Goal: Information Seeking & Learning: Check status

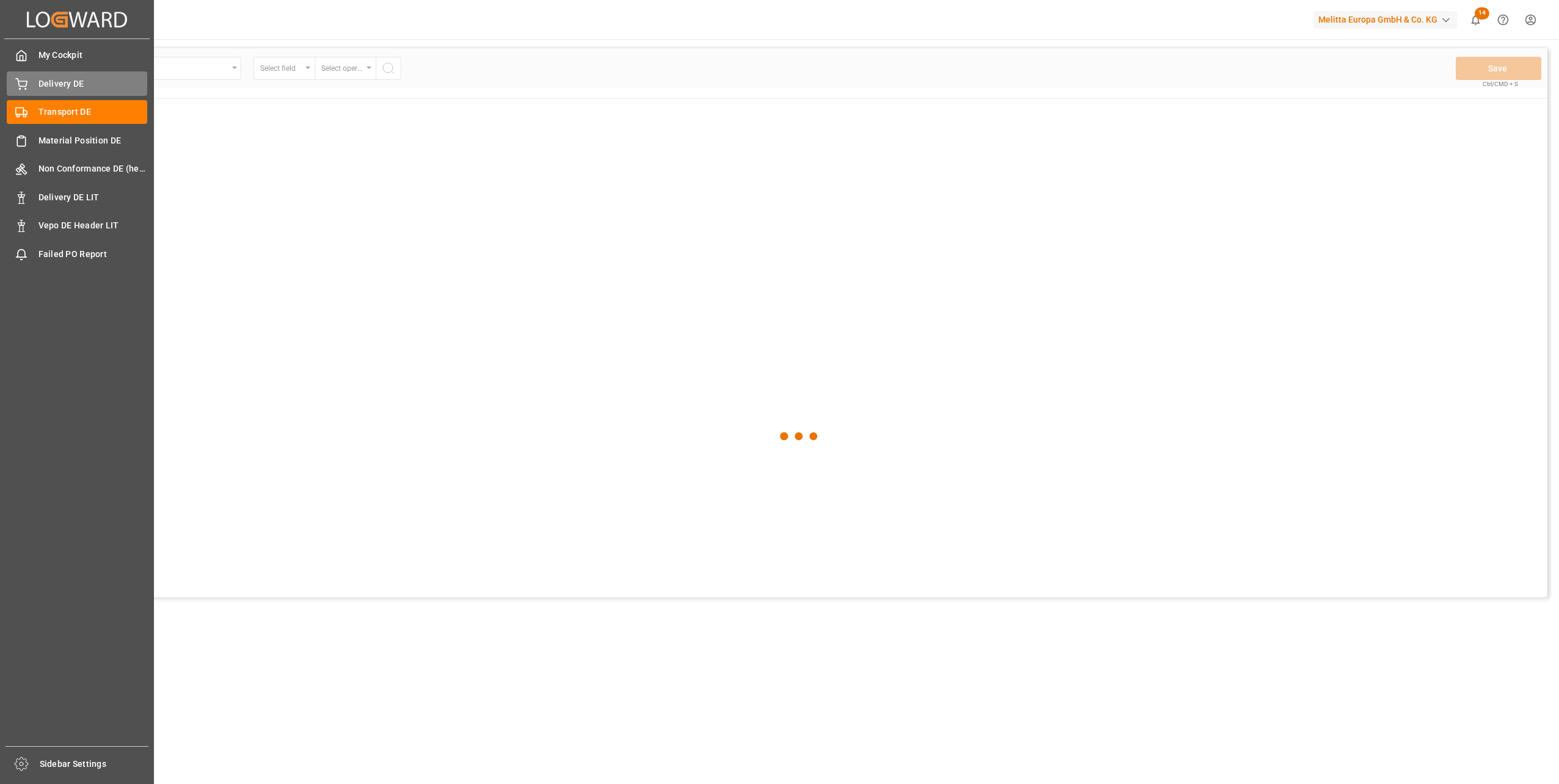
click at [41, 74] on div "Delivery DE Delivery DE" at bounding box center [77, 83] width 141 height 24
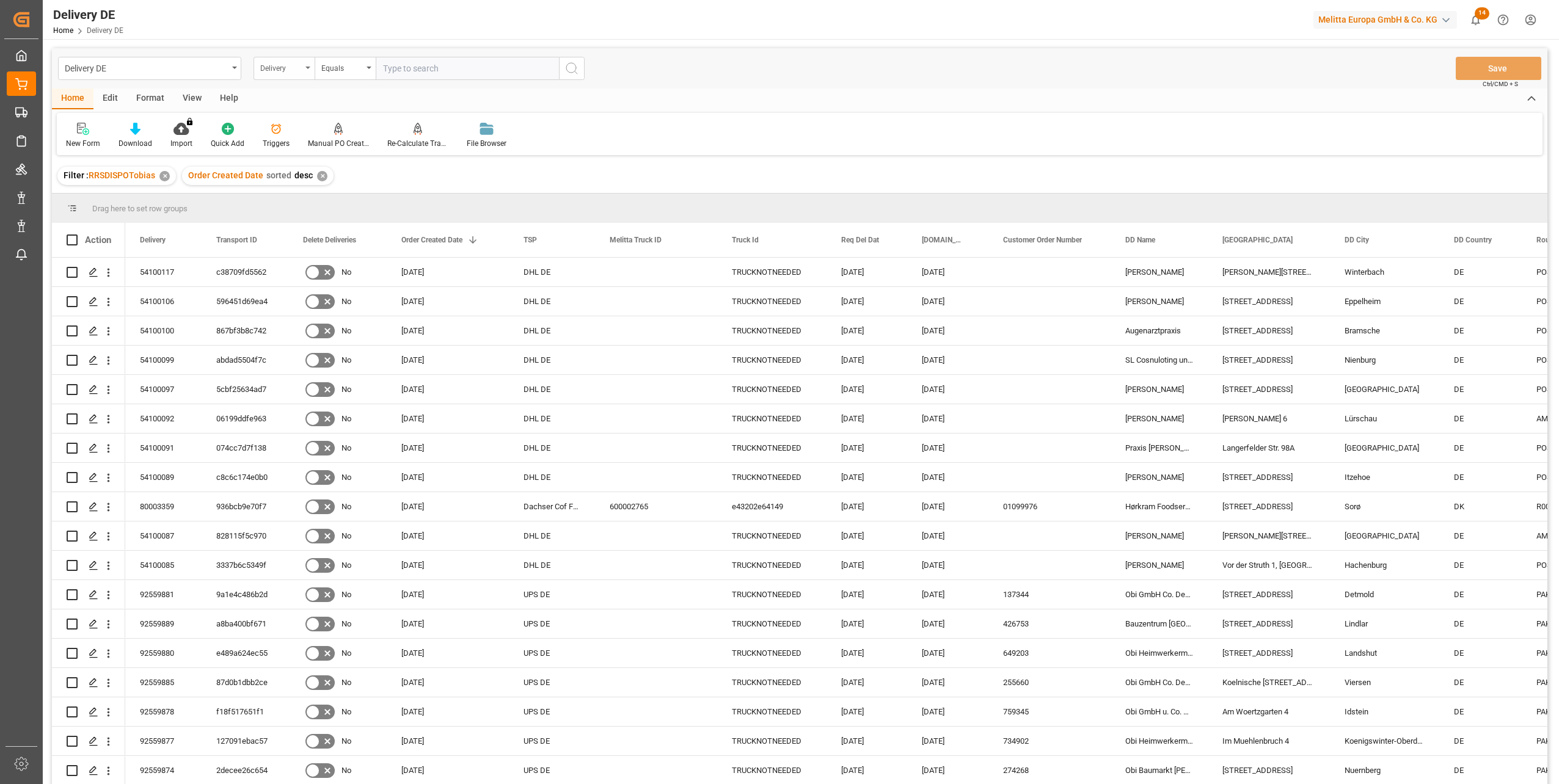
click at [287, 64] on div "Delivery" at bounding box center [281, 67] width 42 height 14
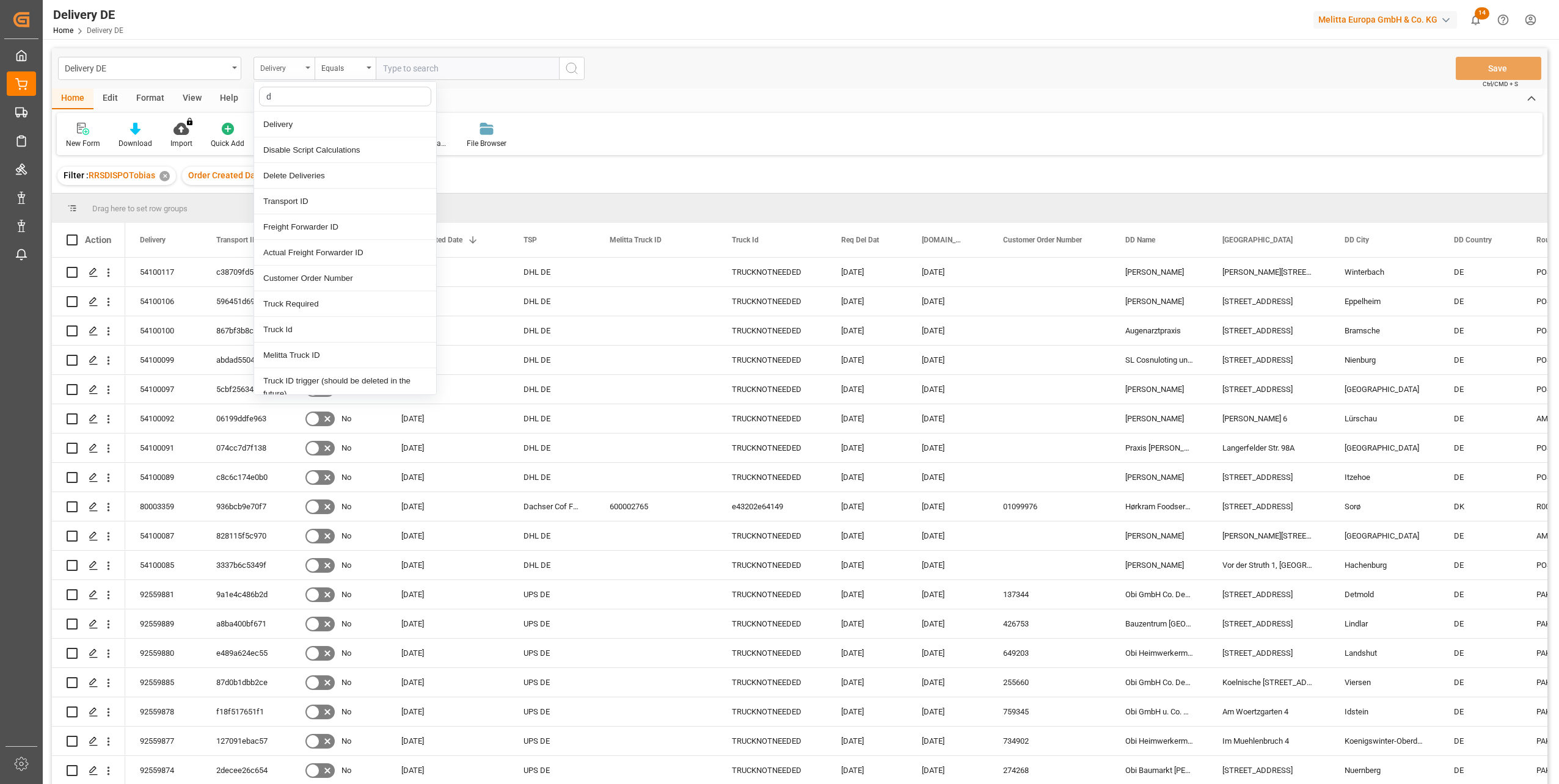
type input "dd"
click at [295, 256] on div "DD City" at bounding box center [346, 253] width 182 height 25
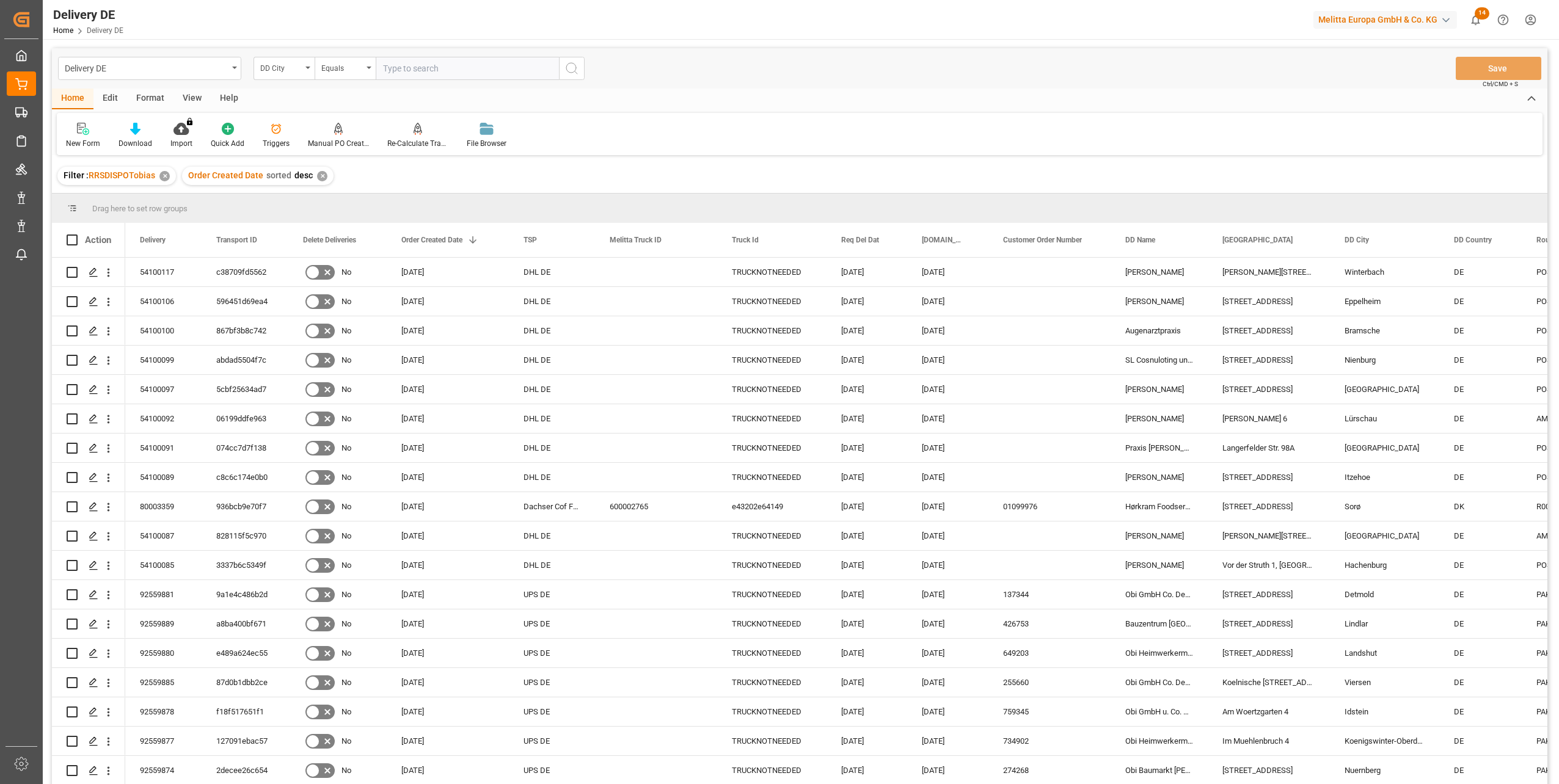
click at [404, 72] on input "text" at bounding box center [467, 68] width 183 height 23
type input "landsberg am lech"
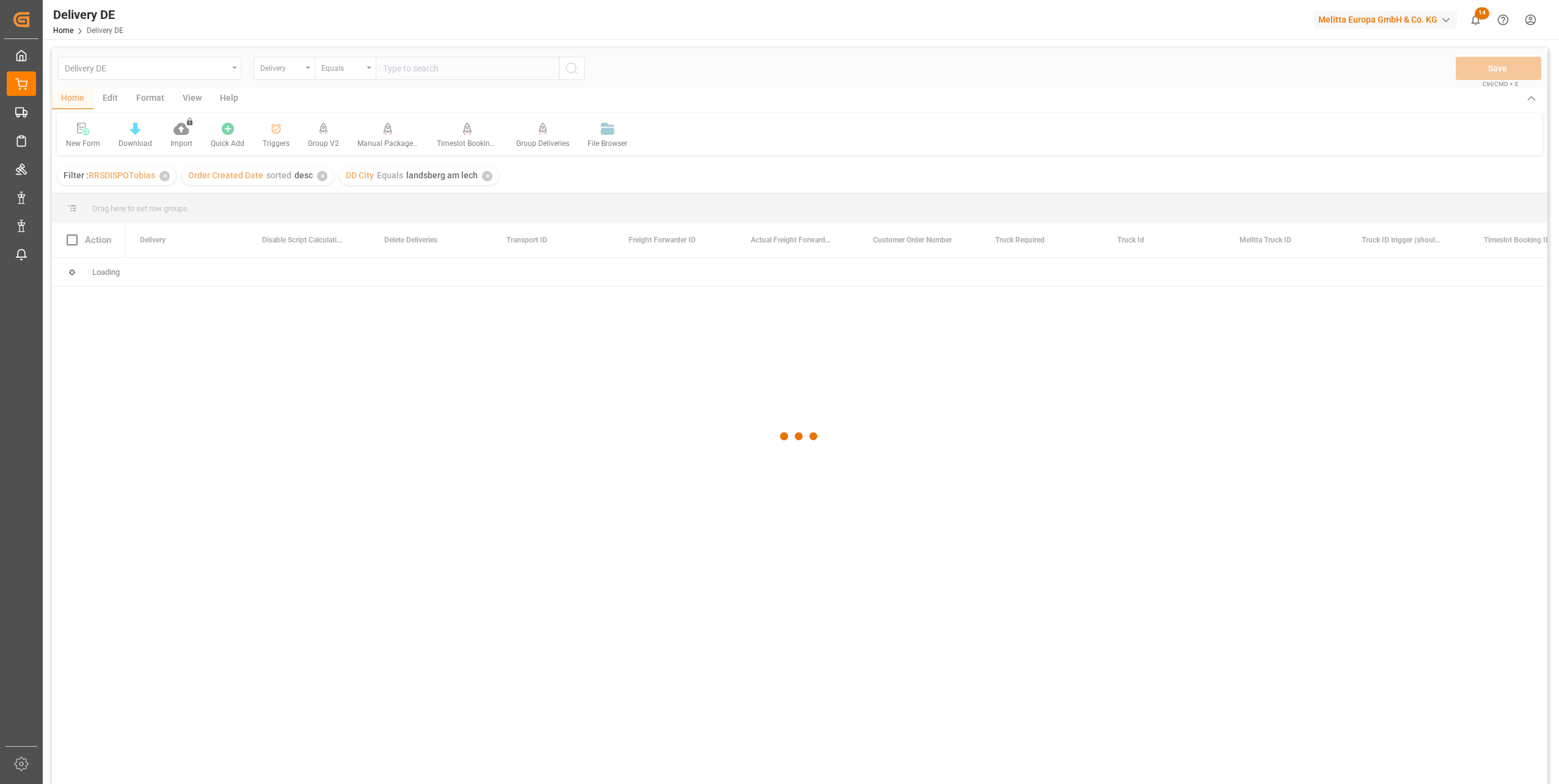
click at [261, 601] on div at bounding box center [799, 436] width 1495 height 777
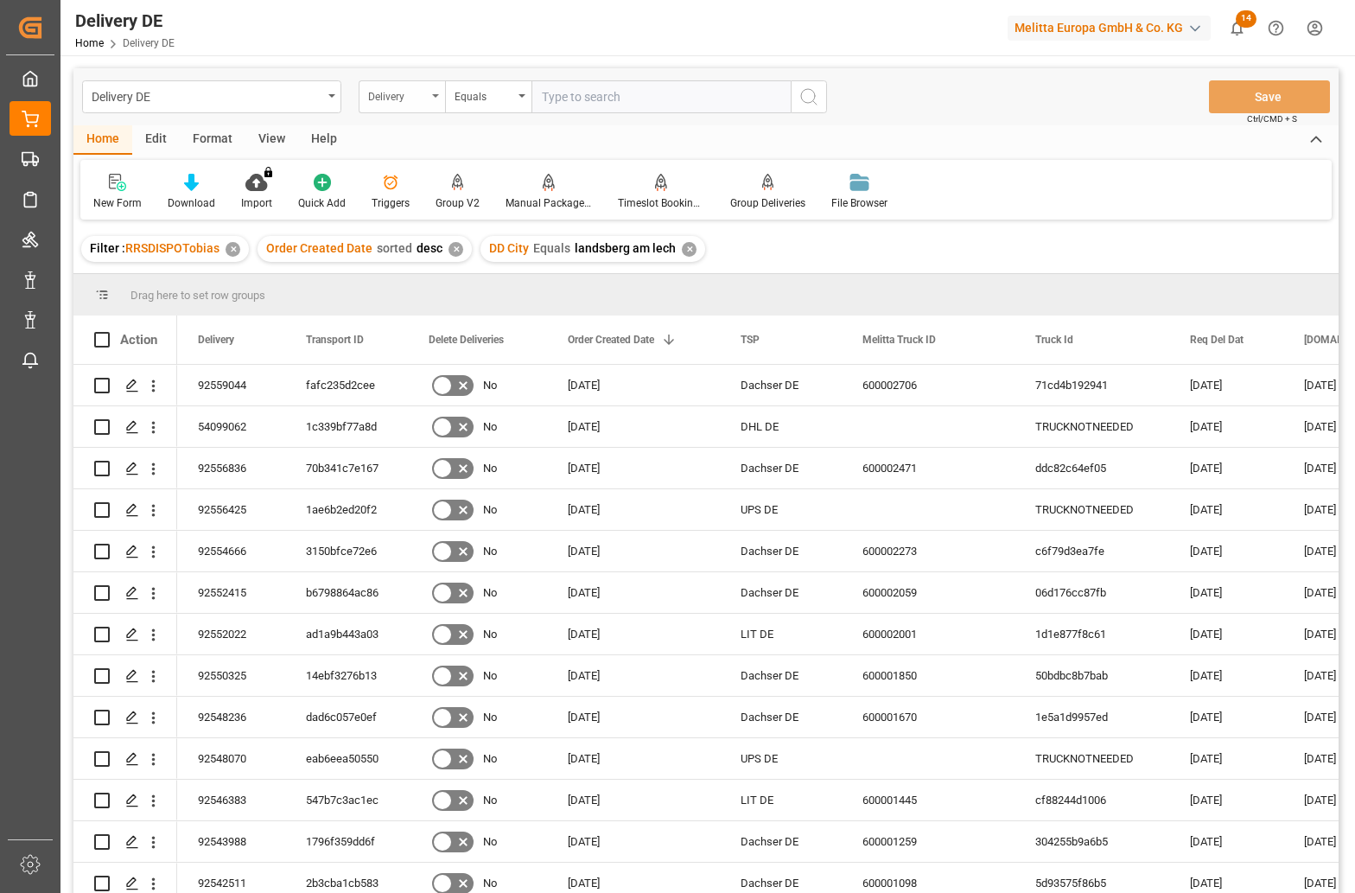
click at [379, 99] on div "Delivery" at bounding box center [397, 95] width 59 height 20
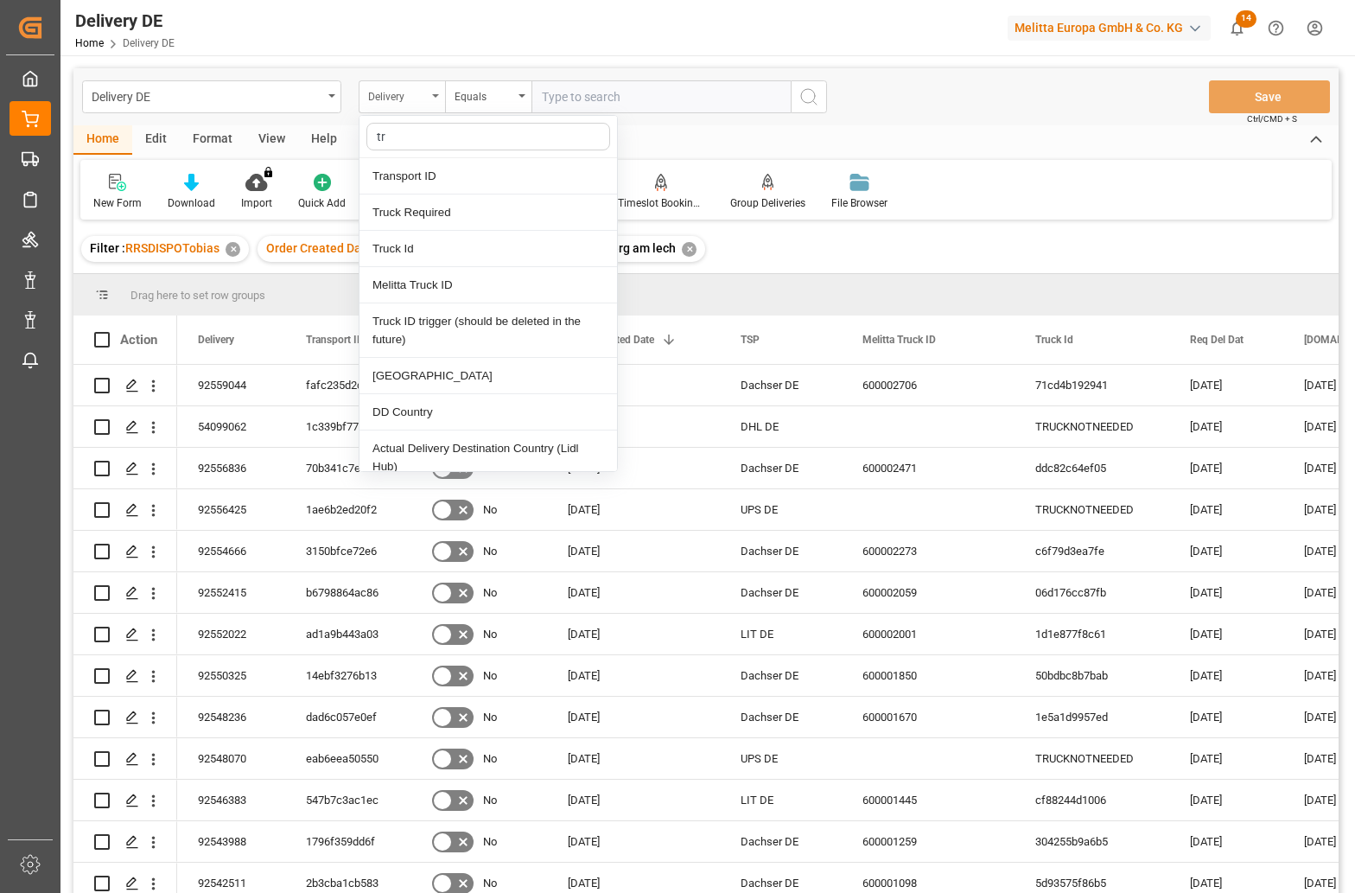
type input "tra"
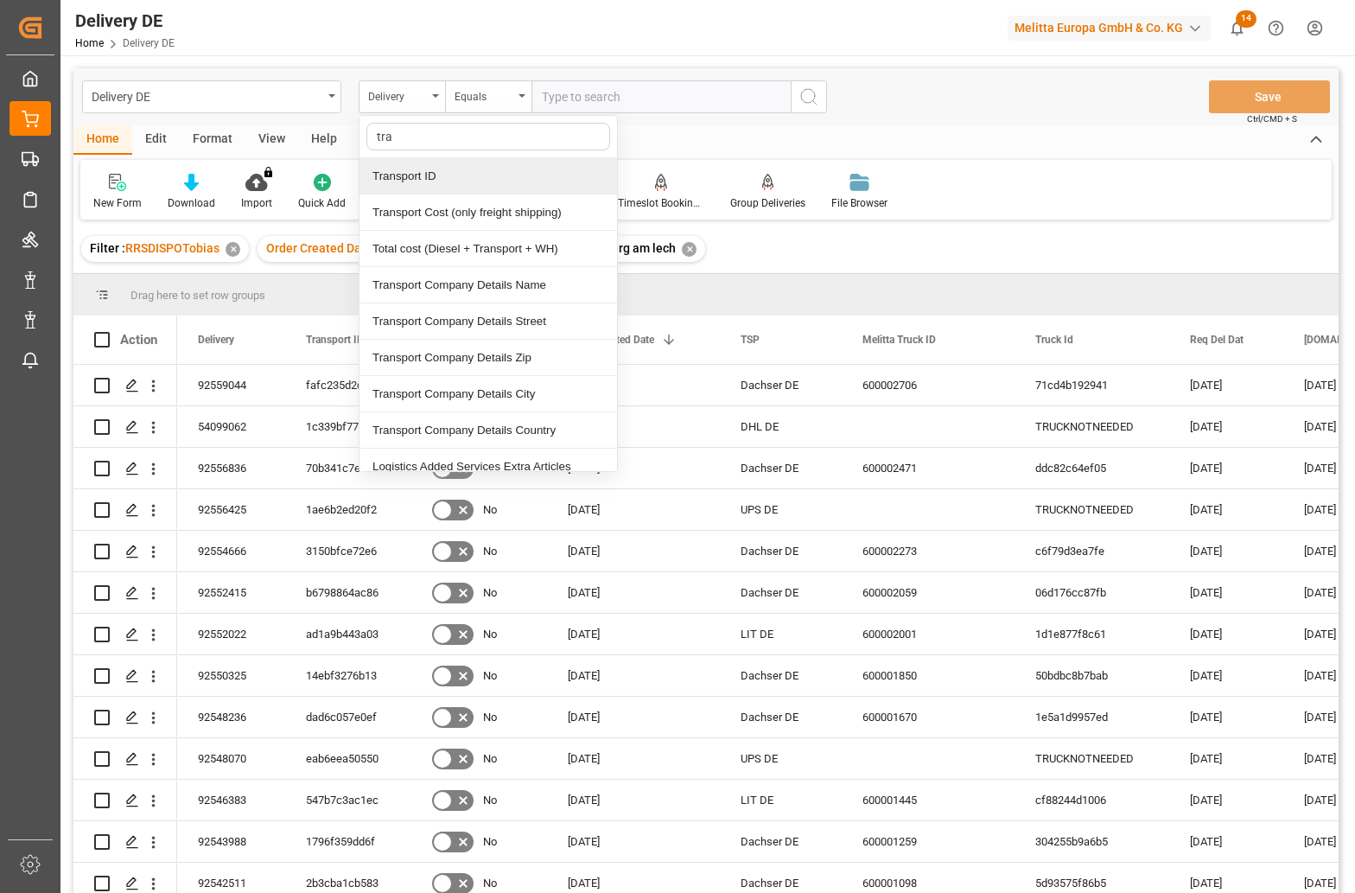
drag, startPoint x: 412, startPoint y: 172, endPoint x: 428, endPoint y: 156, distance: 22.0
click at [413, 172] on div "Transport ID" at bounding box center [489, 176] width 258 height 36
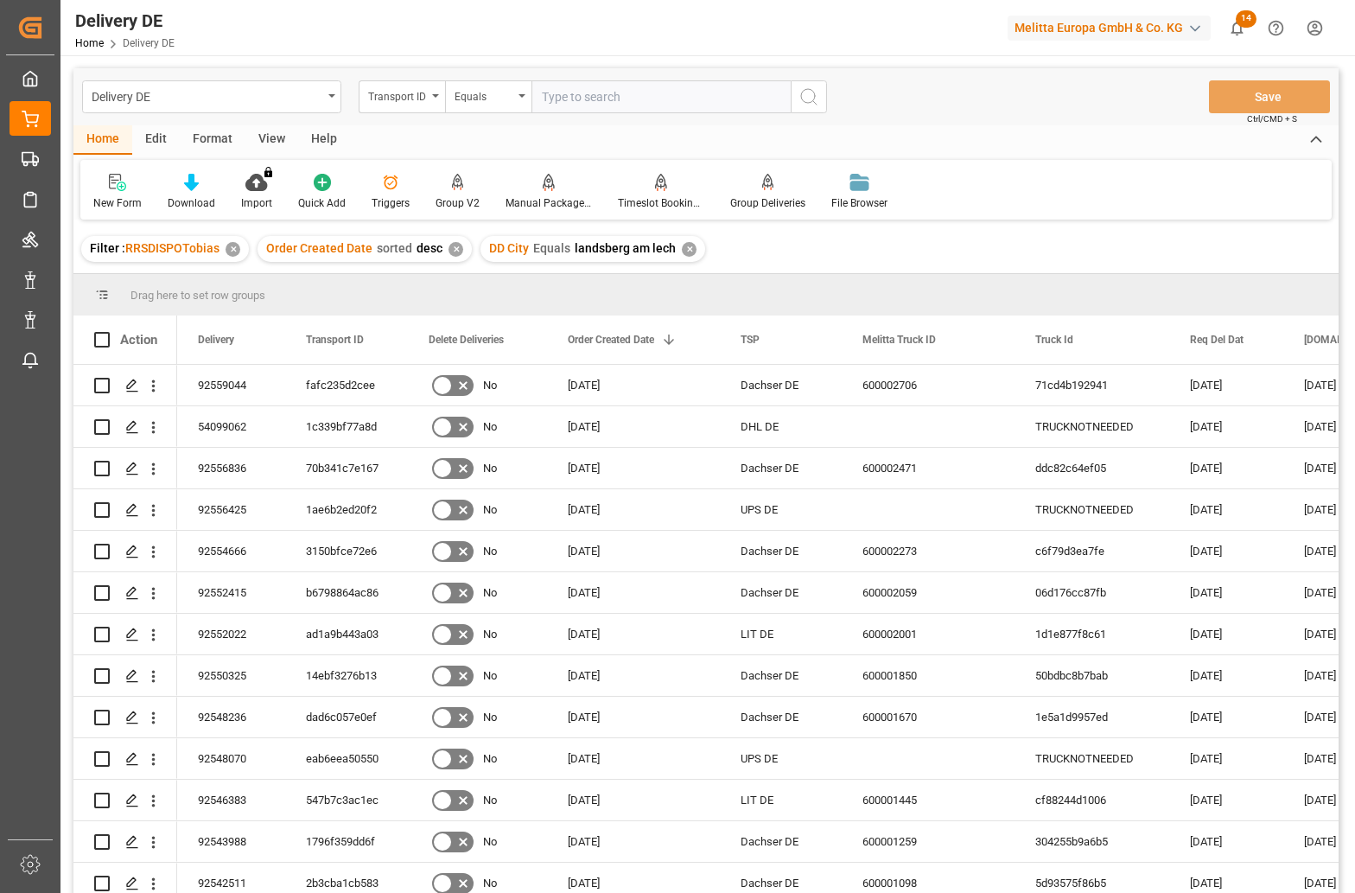
click at [575, 92] on input "text" at bounding box center [661, 96] width 259 height 33
paste input "8a848a1f5b22"
type input "8a848a1f5b22"
click at [812, 96] on icon "search button" at bounding box center [809, 96] width 21 height 21
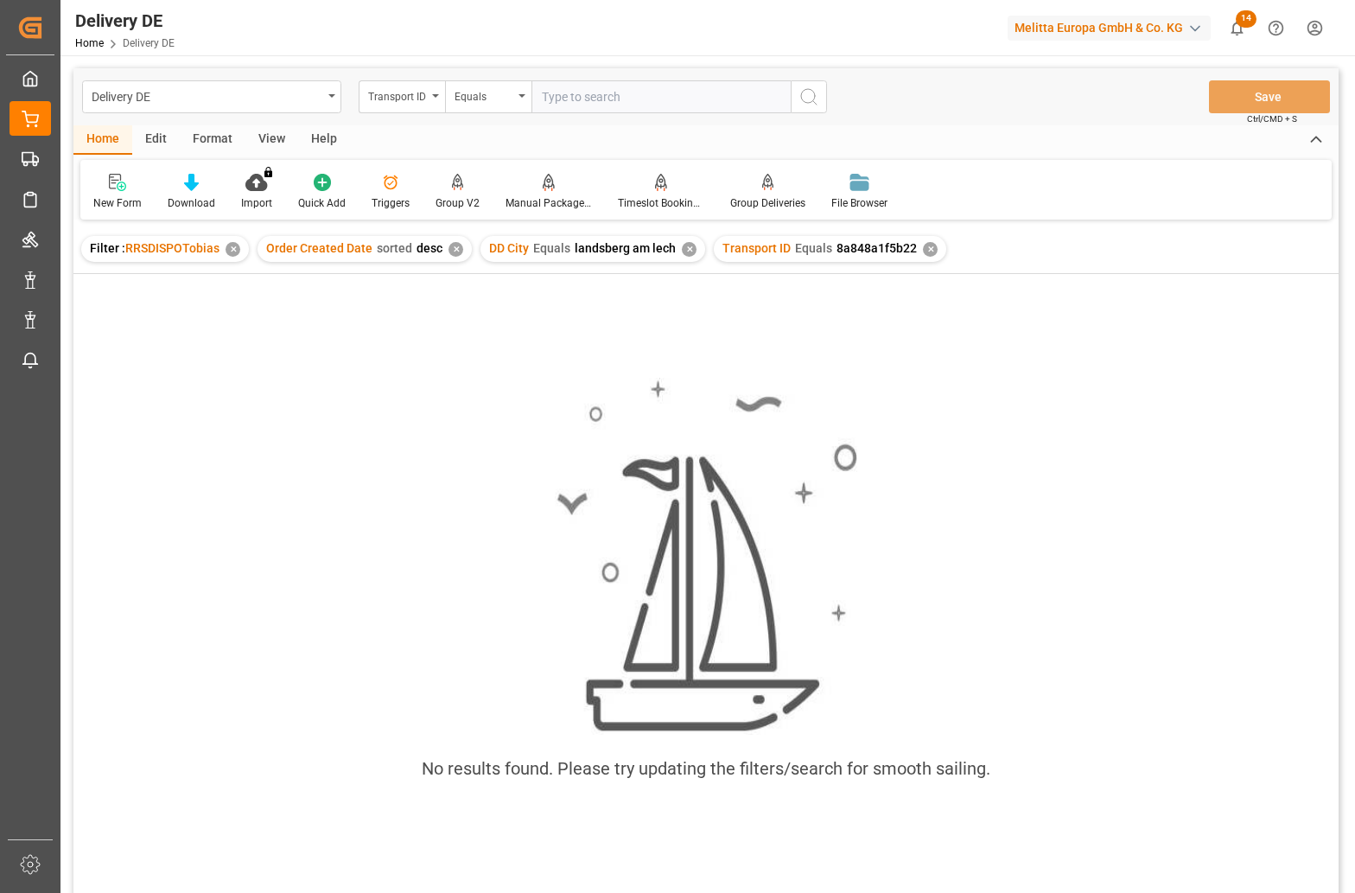
click at [683, 250] on div "✕" at bounding box center [689, 249] width 15 height 15
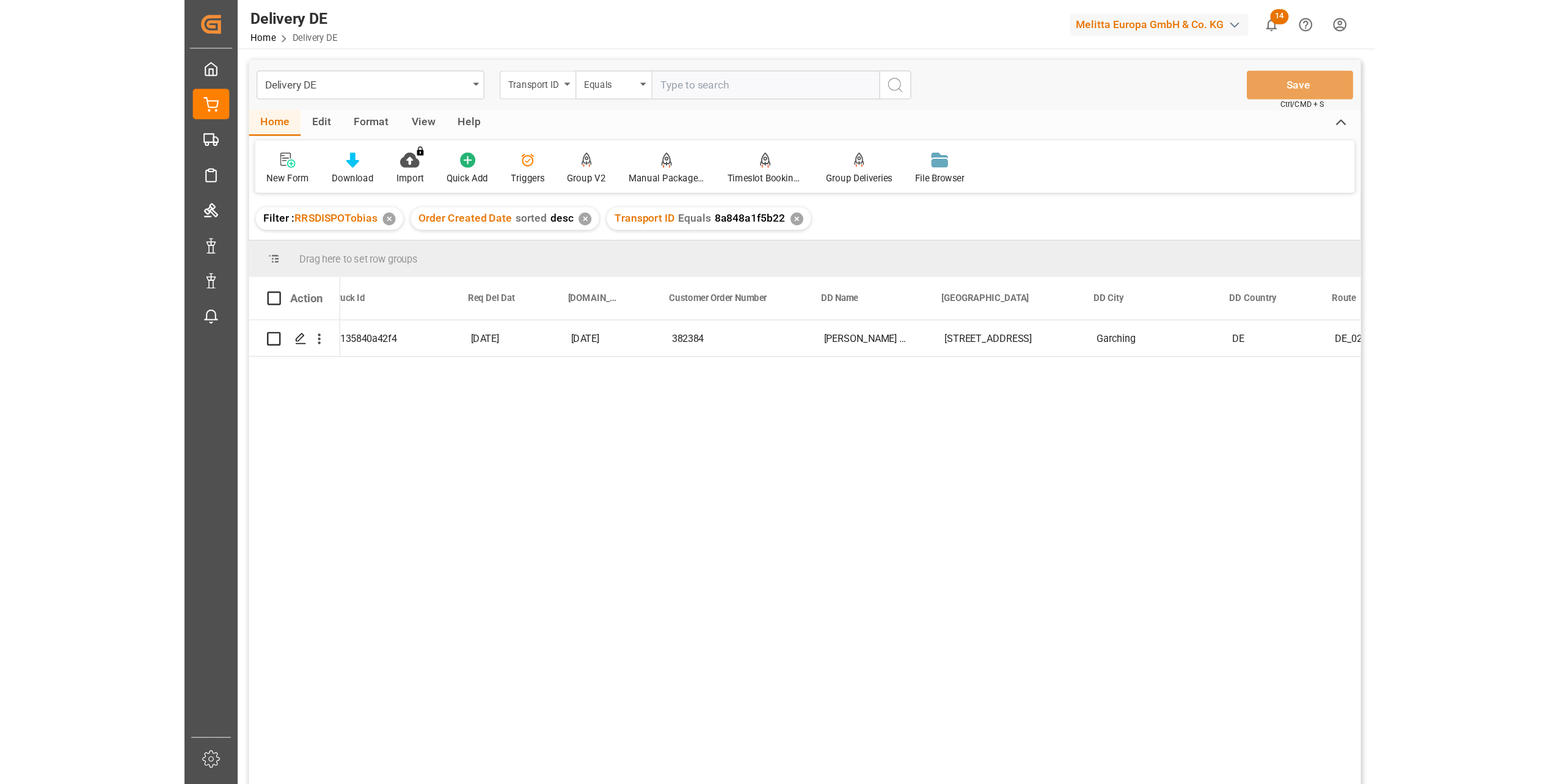
scroll to position [0, 733]
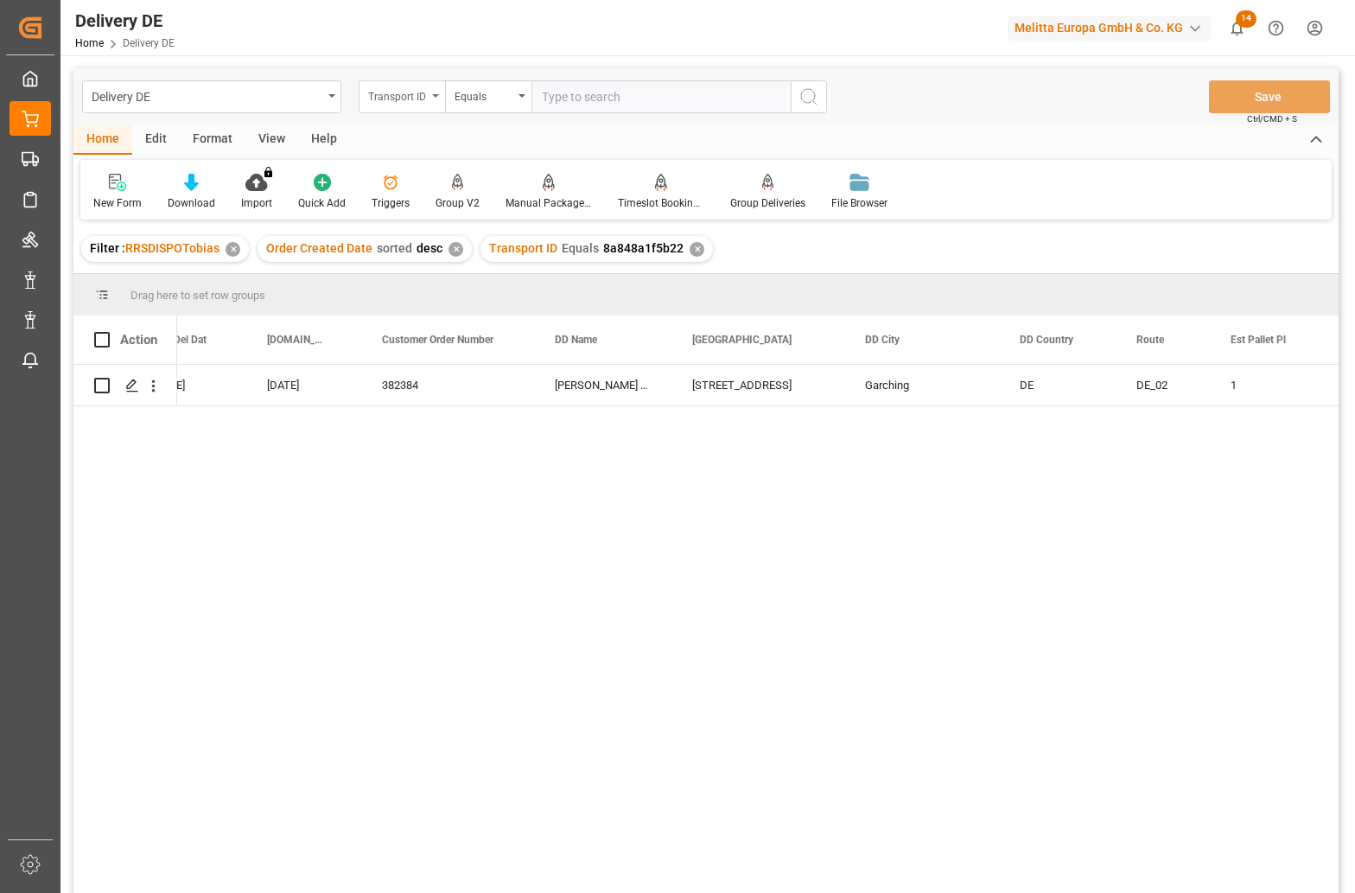
click at [411, 92] on div "Transport ID" at bounding box center [397, 95] width 59 height 20
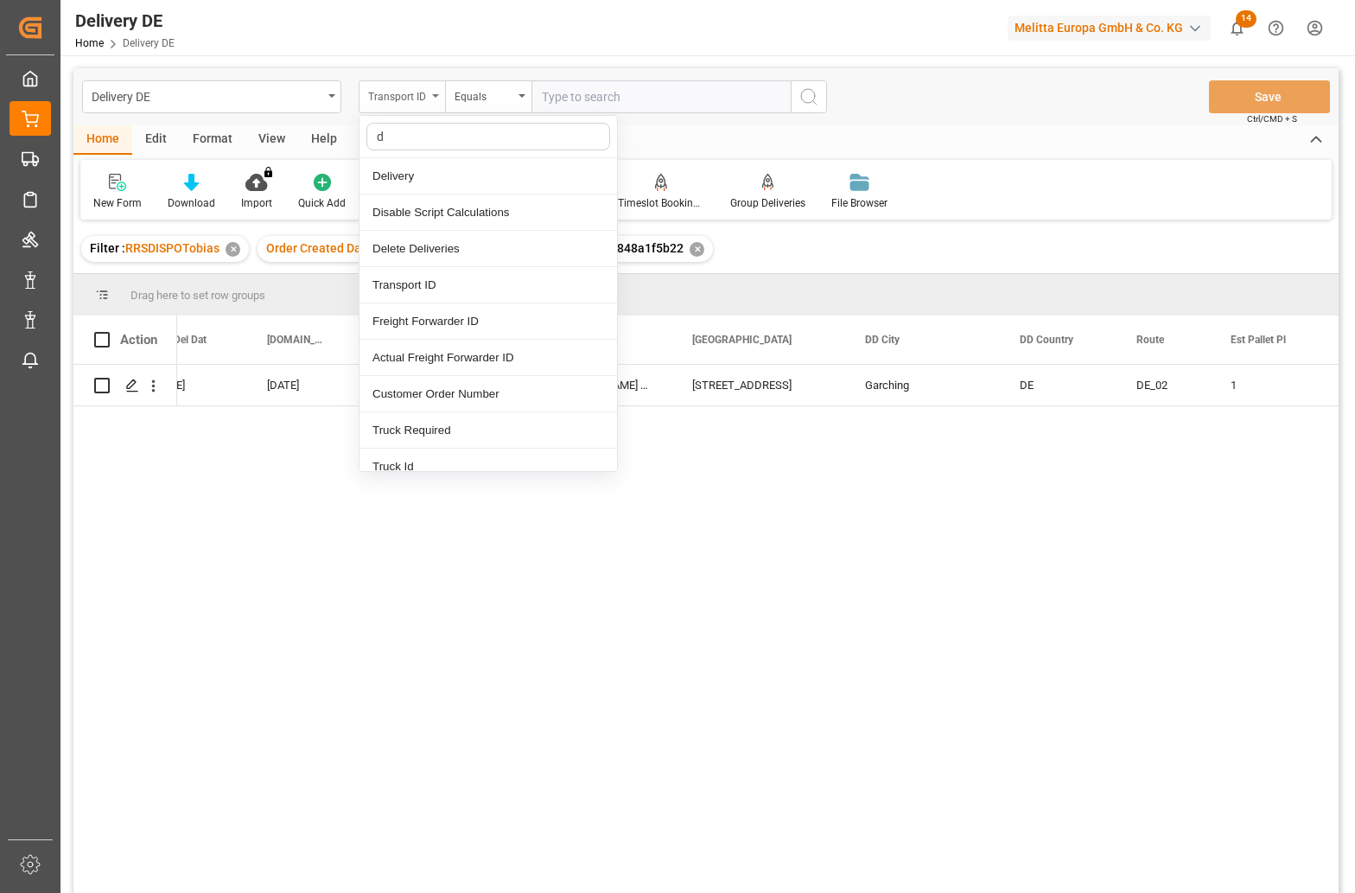
type input "dd"
drag, startPoint x: 416, startPoint y: 212, endPoint x: 454, endPoint y: 172, distance: 55.0
click at [417, 212] on div "DD Name" at bounding box center [489, 212] width 258 height 36
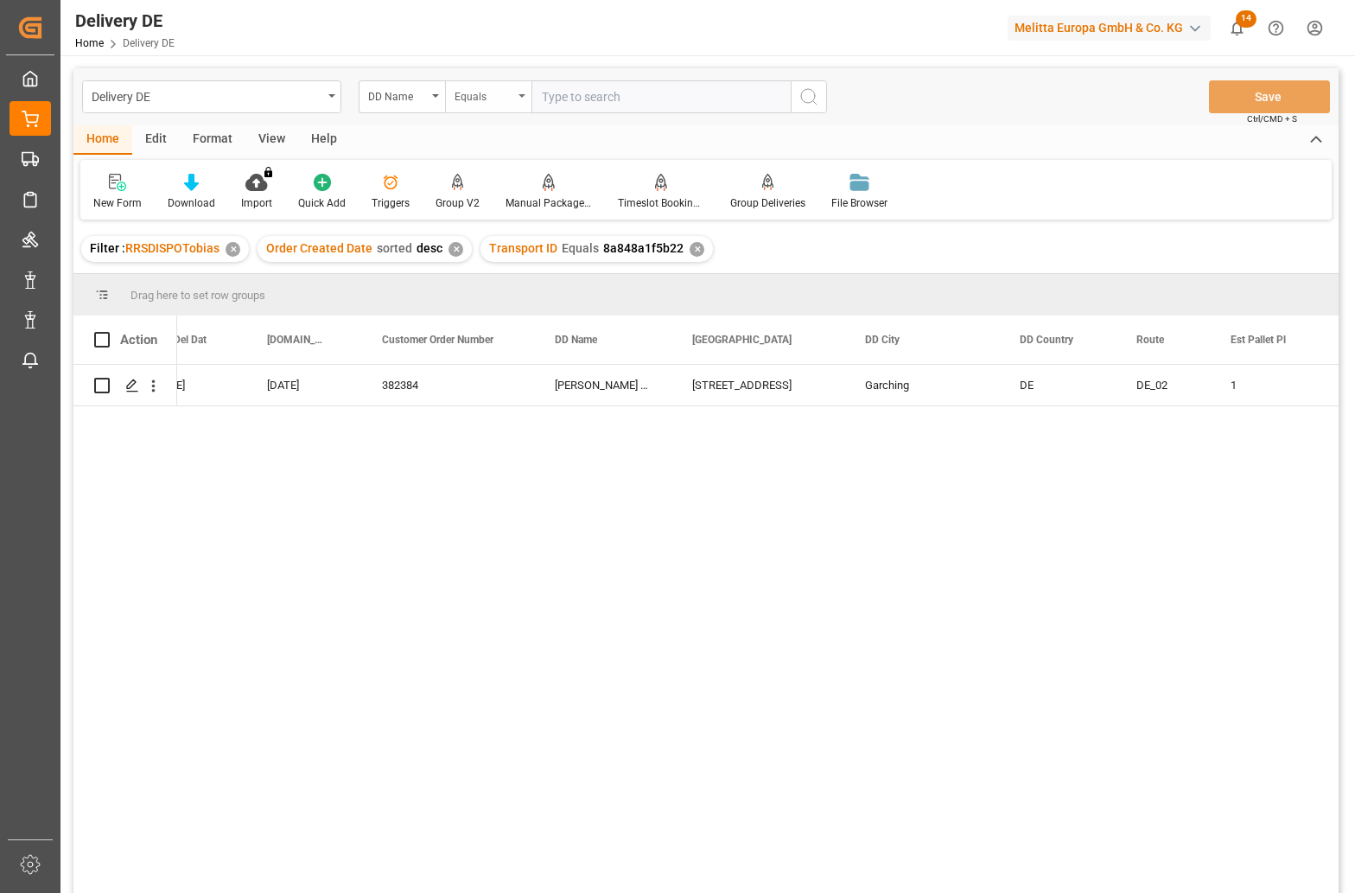
click at [488, 97] on div "Equals" at bounding box center [484, 95] width 59 height 20
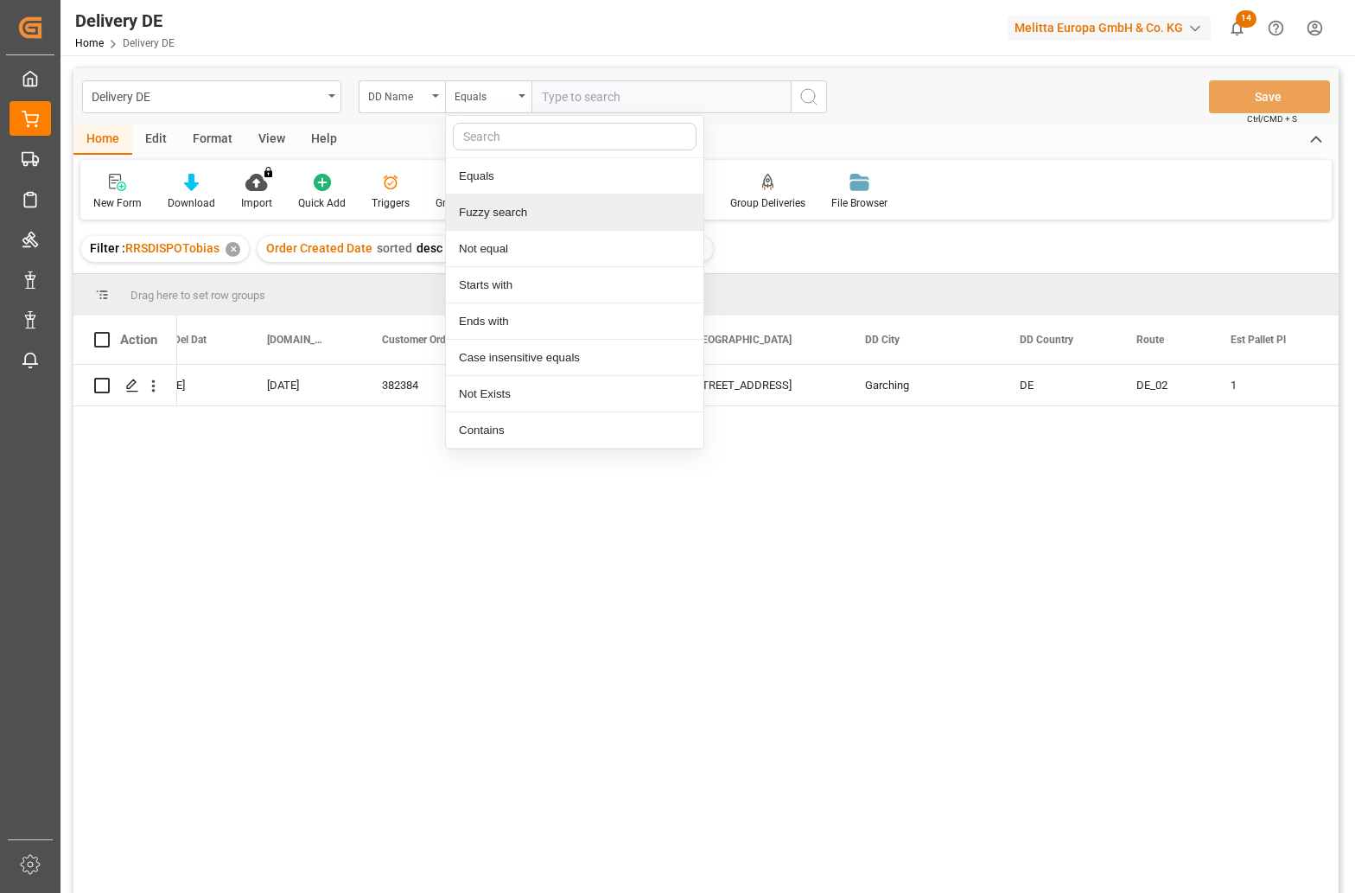
click at [485, 209] on div "Fuzzy search" at bounding box center [575, 212] width 258 height 36
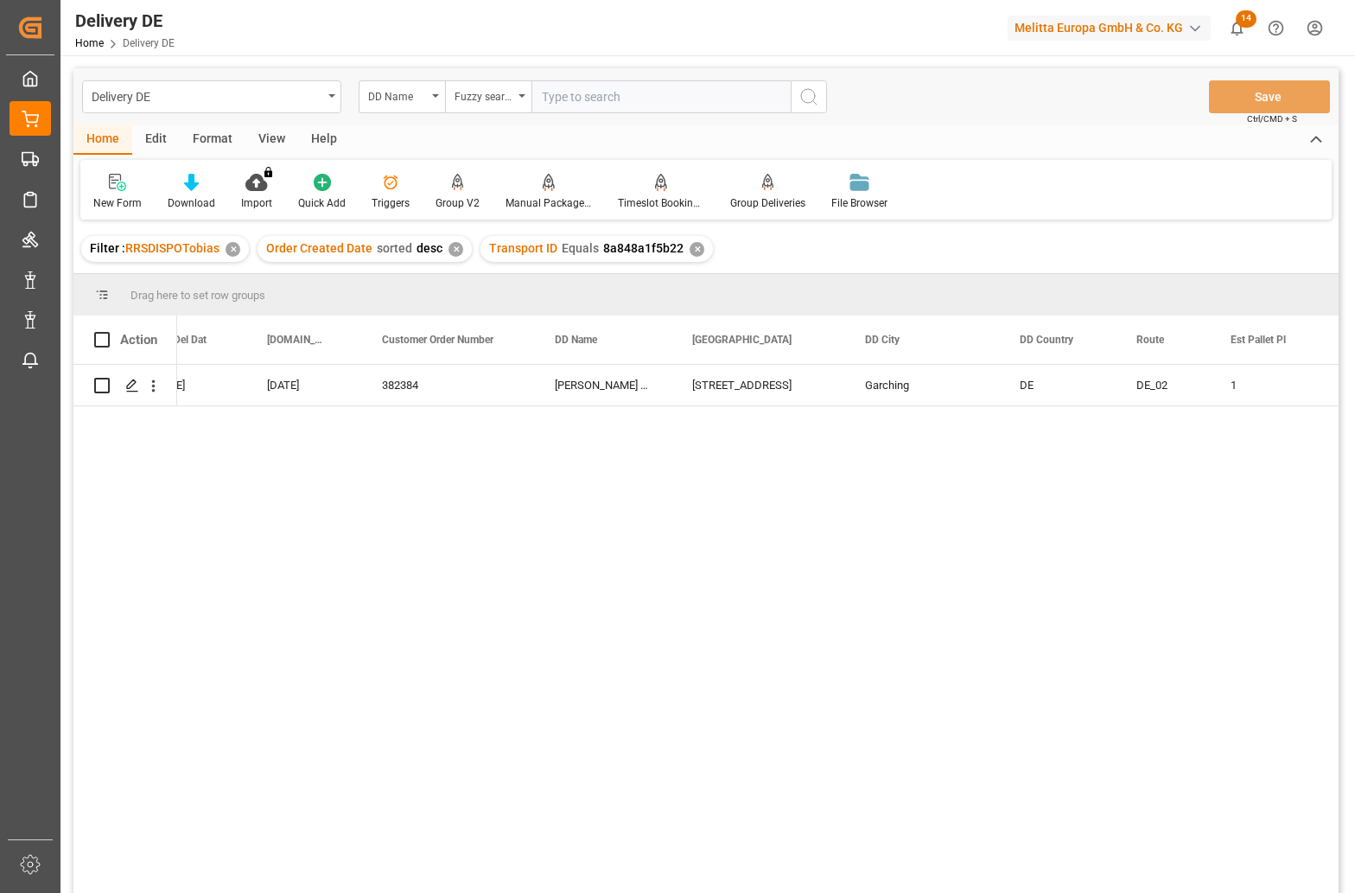
click at [554, 94] on input "text" at bounding box center [661, 96] width 259 height 33
type input "grosser kern"
click at [690, 248] on div "✕" at bounding box center [697, 249] width 15 height 15
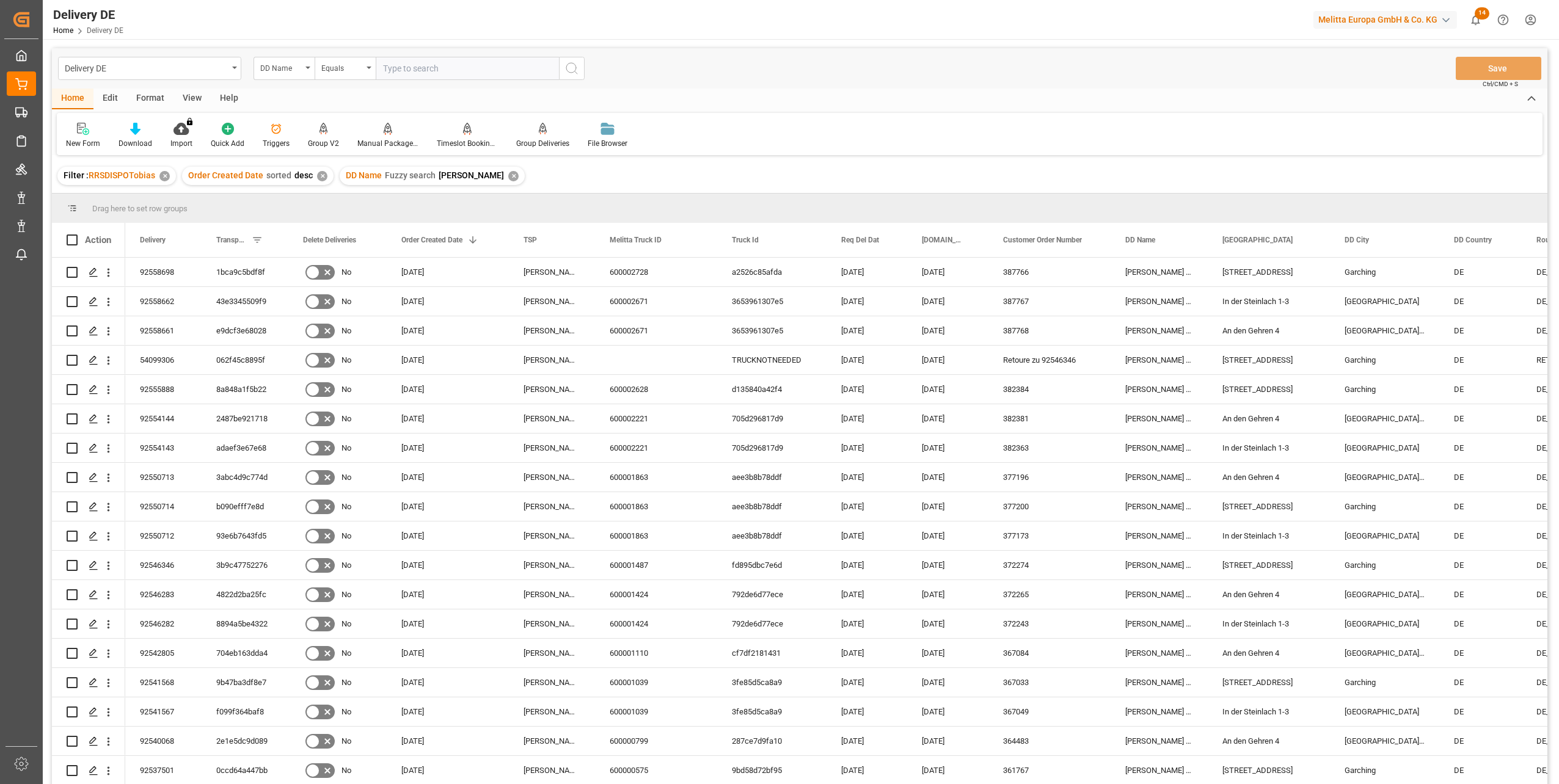
click at [508, 178] on div "✕" at bounding box center [513, 176] width 11 height 11
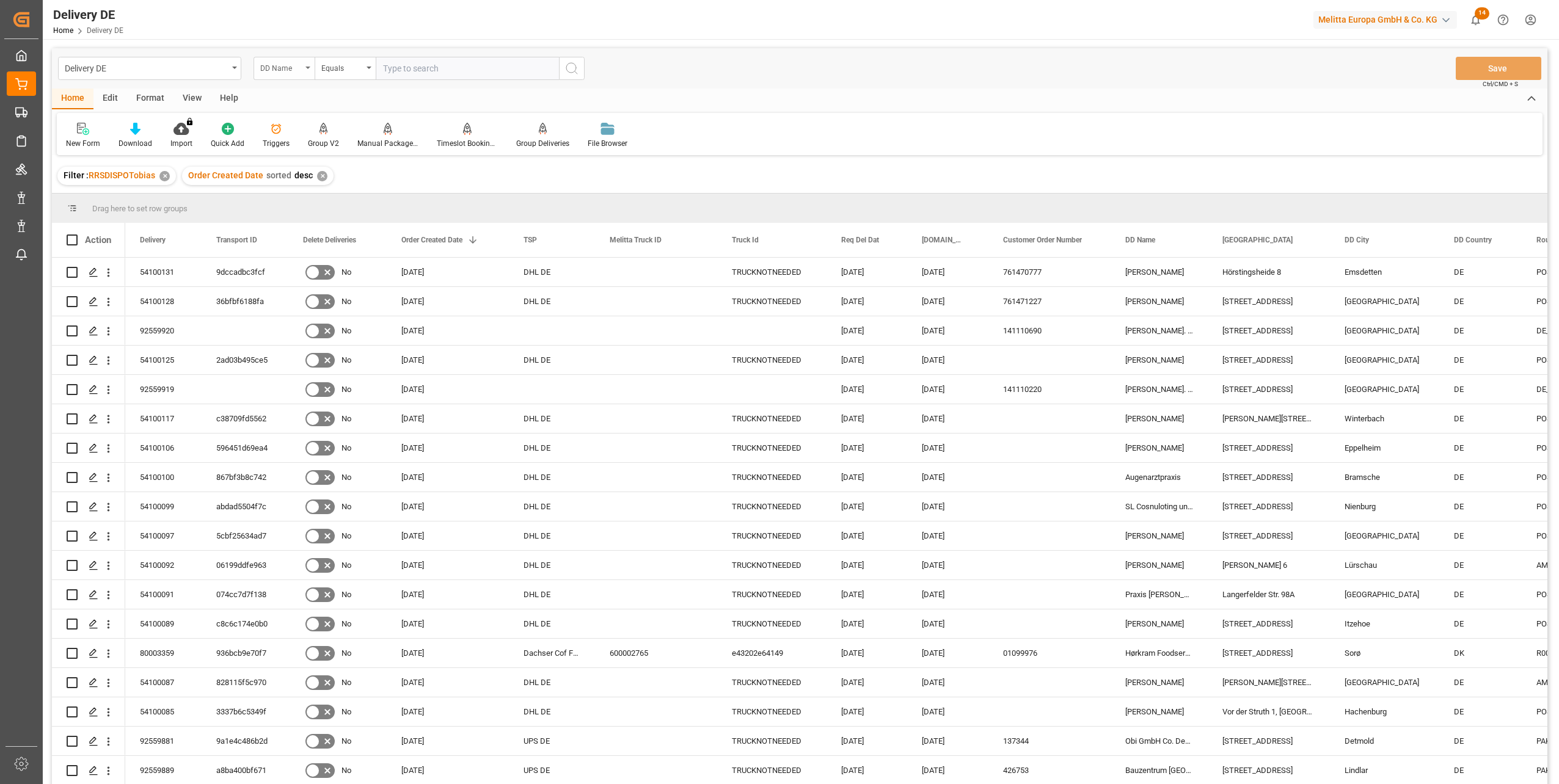
click at [274, 65] on div "DD Name" at bounding box center [281, 67] width 42 height 14
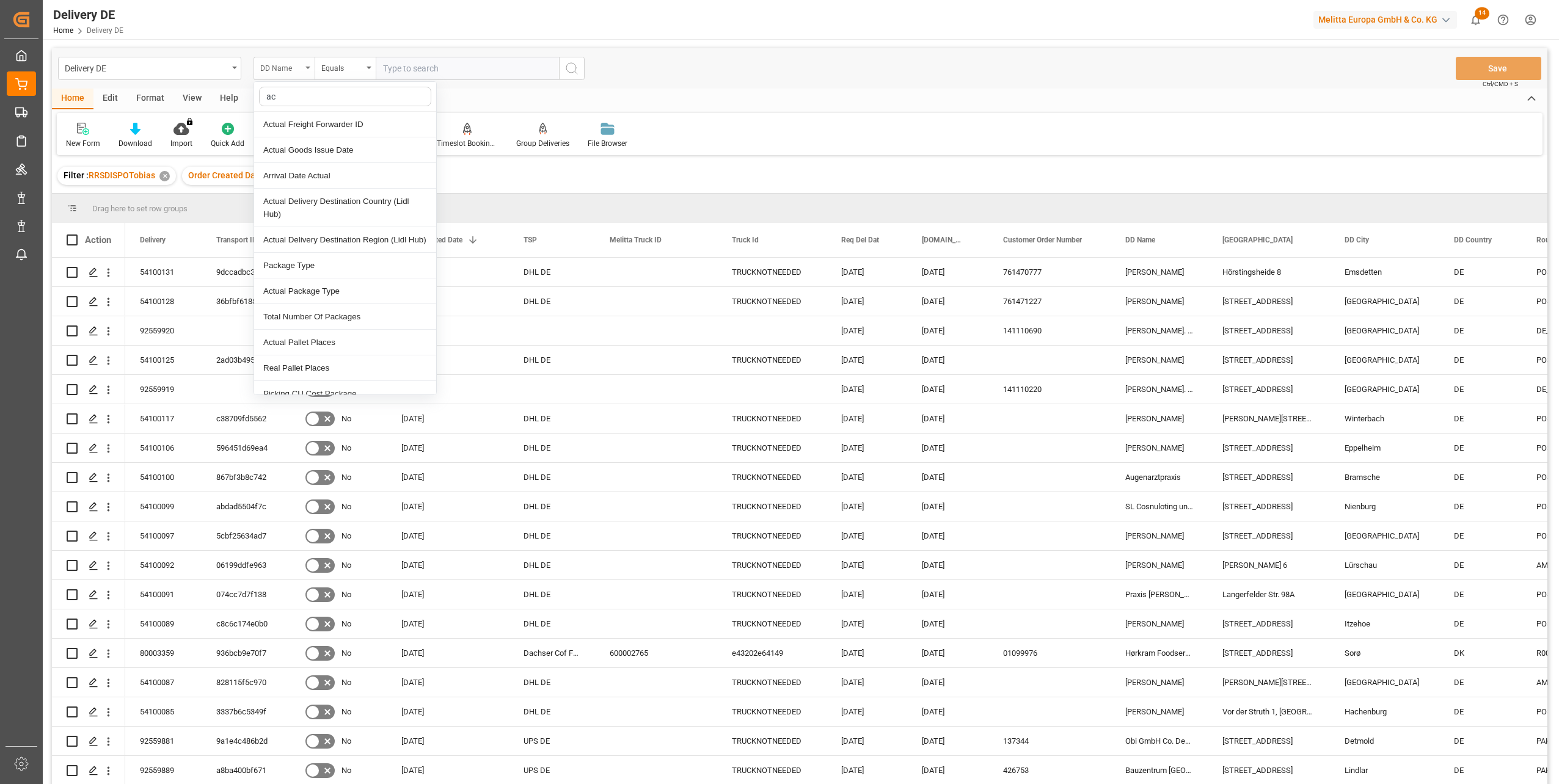
type input "act"
click at [316, 173] on div "Arrival Date Actual" at bounding box center [346, 176] width 182 height 25
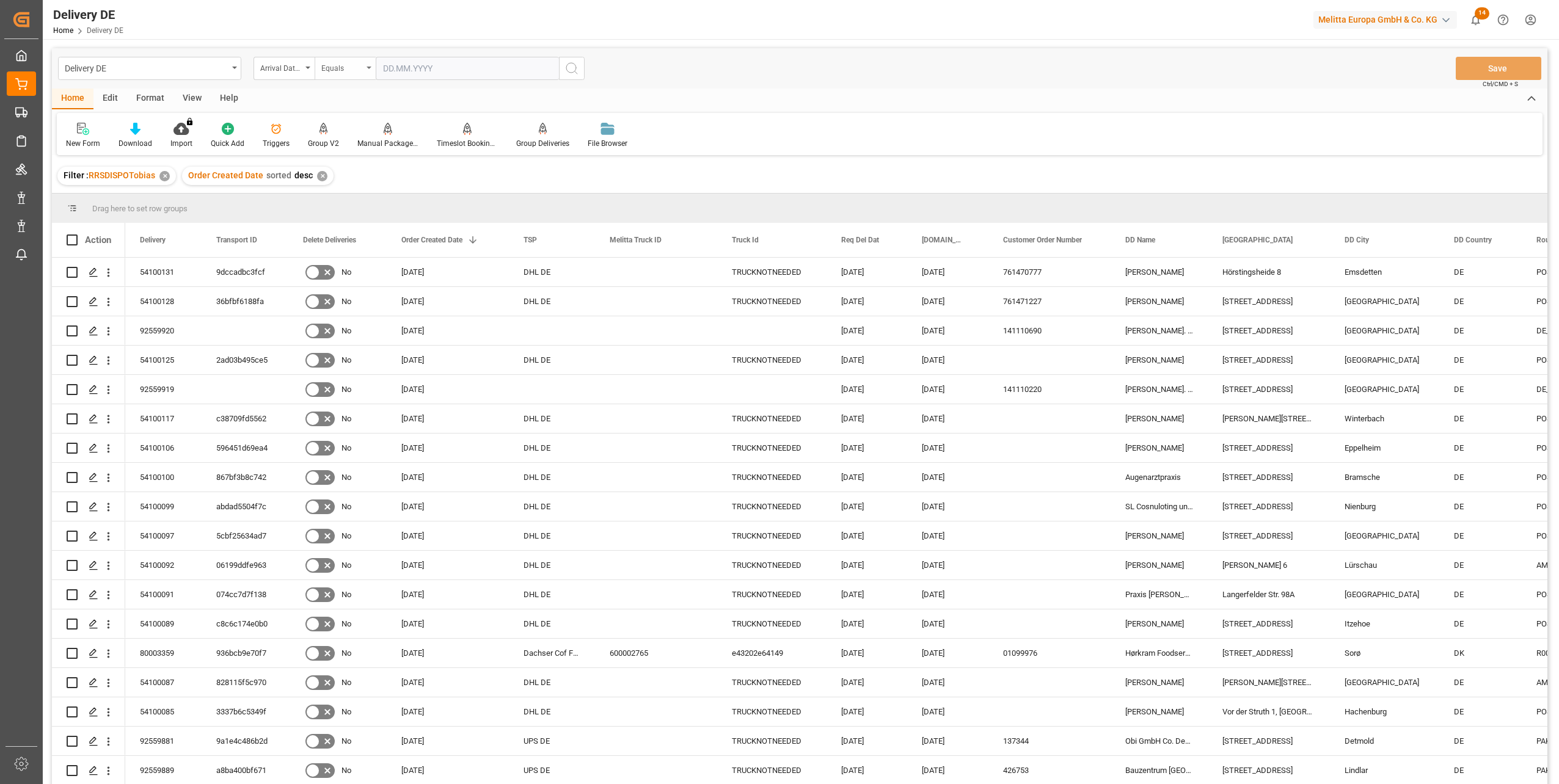
click at [352, 69] on div "Equals" at bounding box center [342, 67] width 42 height 14
click at [363, 199] on div "Greater than" at bounding box center [406, 201] width 182 height 25
click at [433, 70] on input "text" at bounding box center [467, 68] width 183 height 23
click at [481, 66] on input "text" at bounding box center [467, 68] width 183 height 23
click at [438, 186] on span "17" at bounding box center [438, 190] width 8 height 8
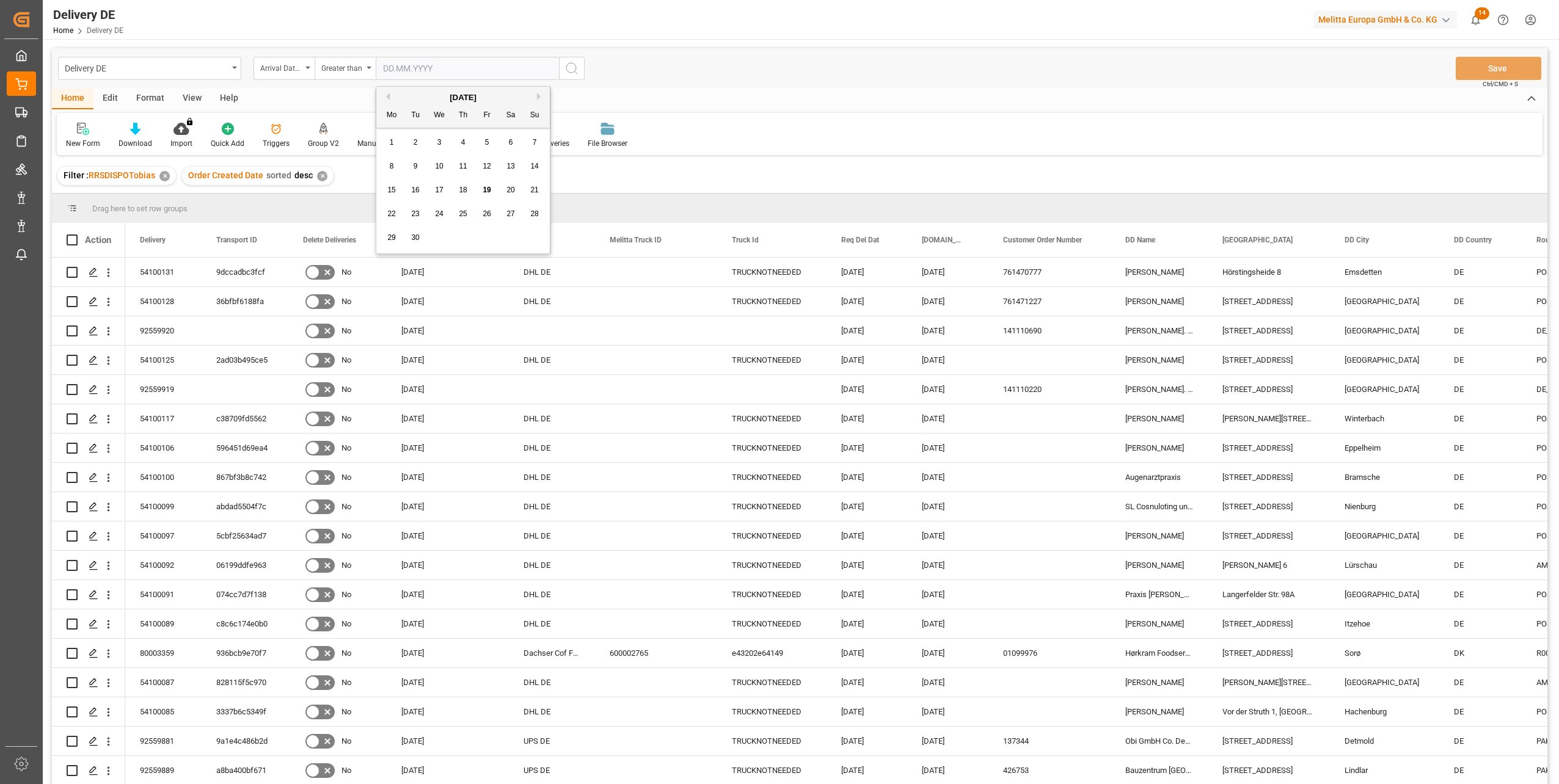
type input "17.09.2025"
click at [568, 73] on icon "search button" at bounding box center [572, 68] width 15 height 15
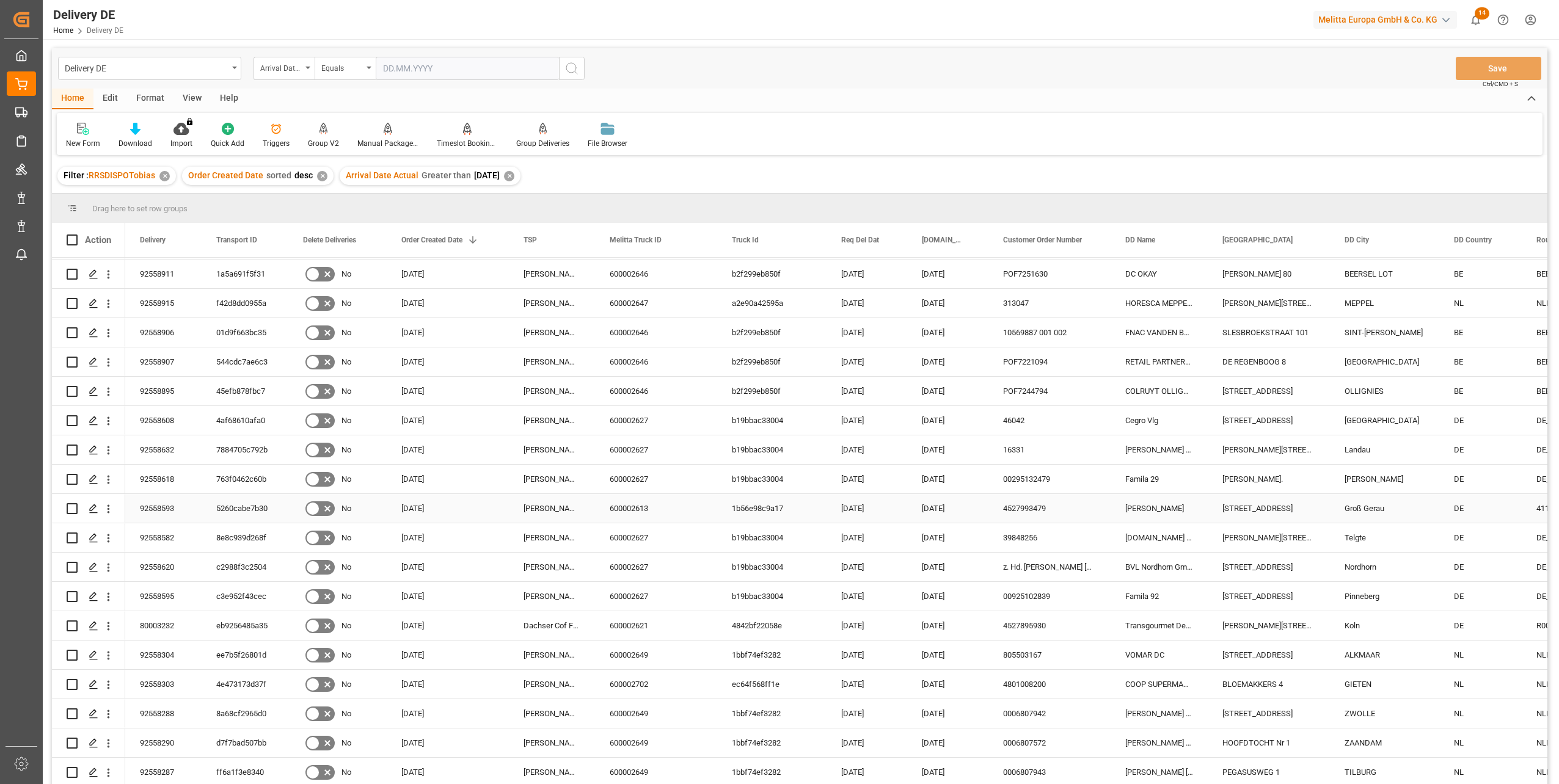
scroll to position [367, 0]
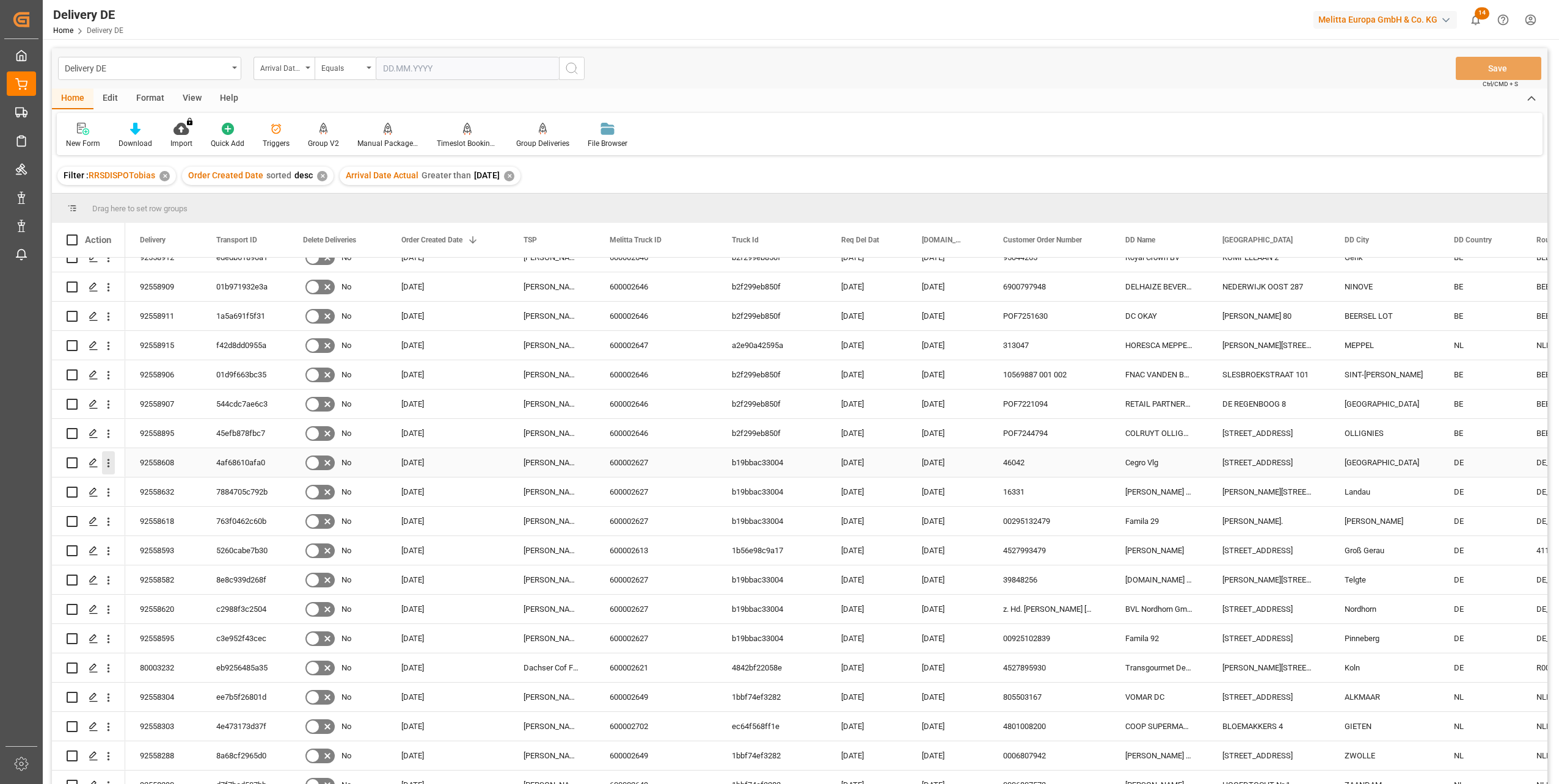
click at [109, 461] on icon "open menu" at bounding box center [108, 463] width 2 height 8
click at [172, 489] on span "Open in new tab" at bounding box center [188, 489] width 111 height 13
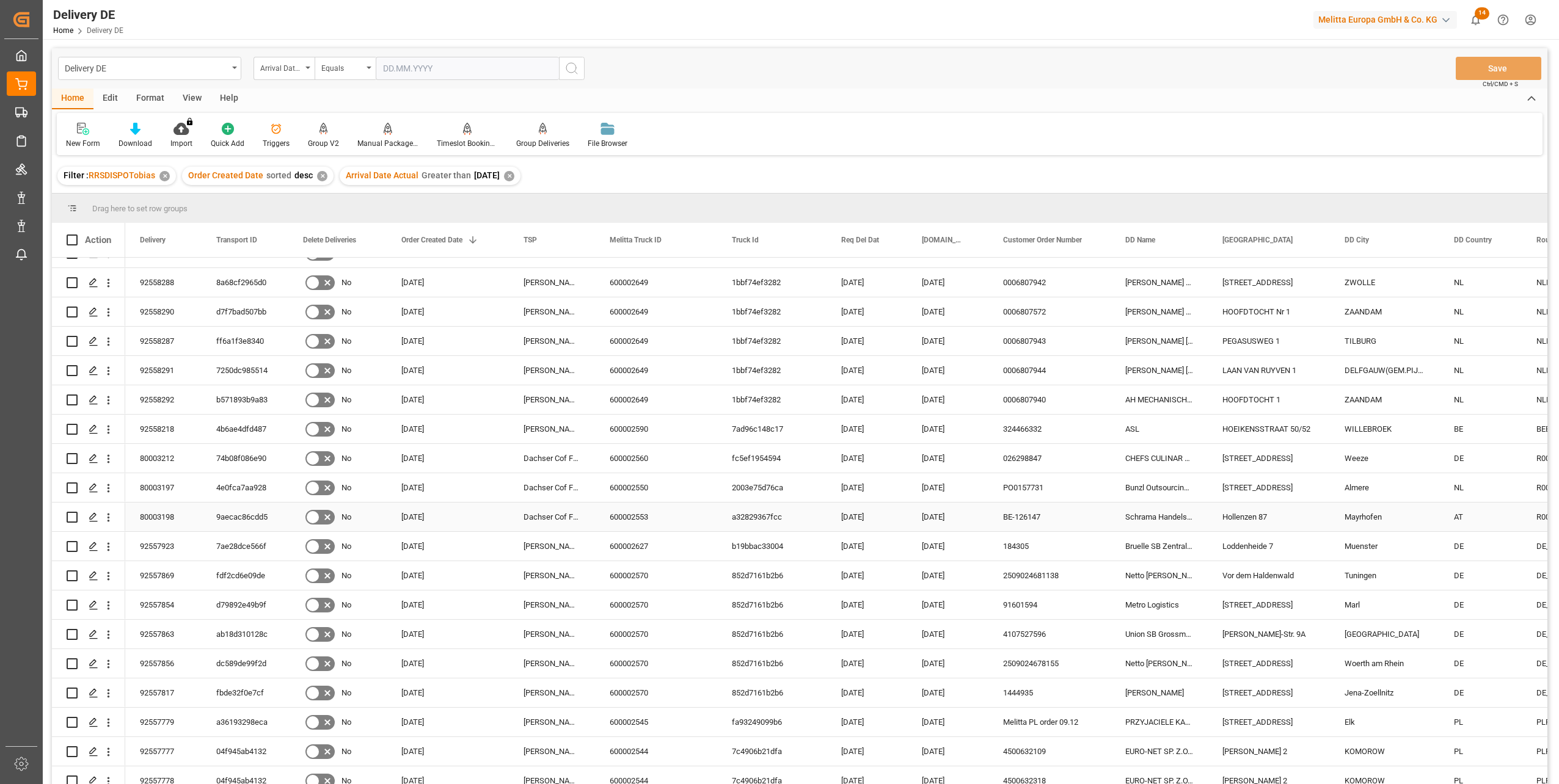
scroll to position [855, 0]
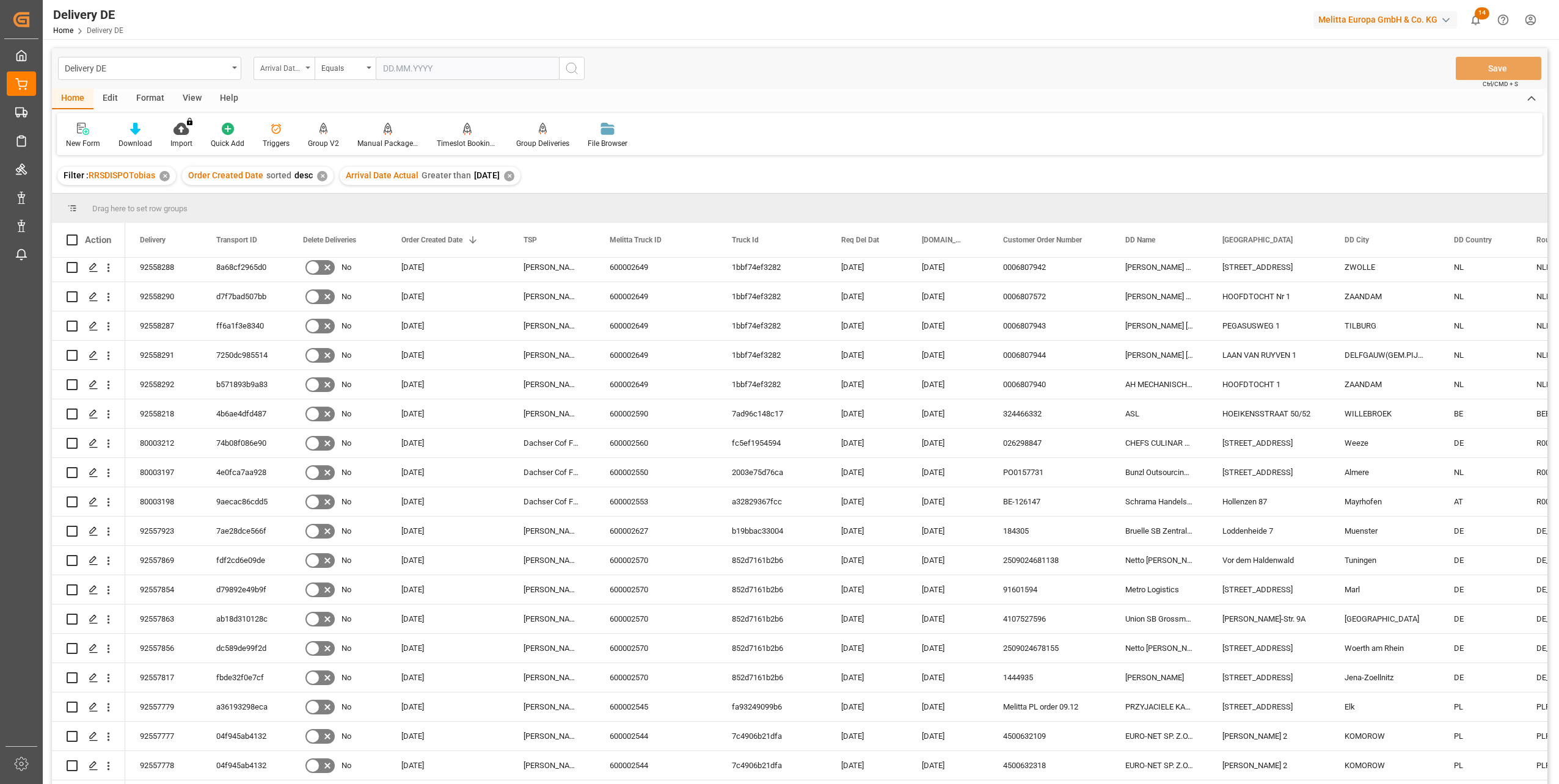
click at [286, 67] on div "Arrival Date Actual" at bounding box center [281, 67] width 42 height 14
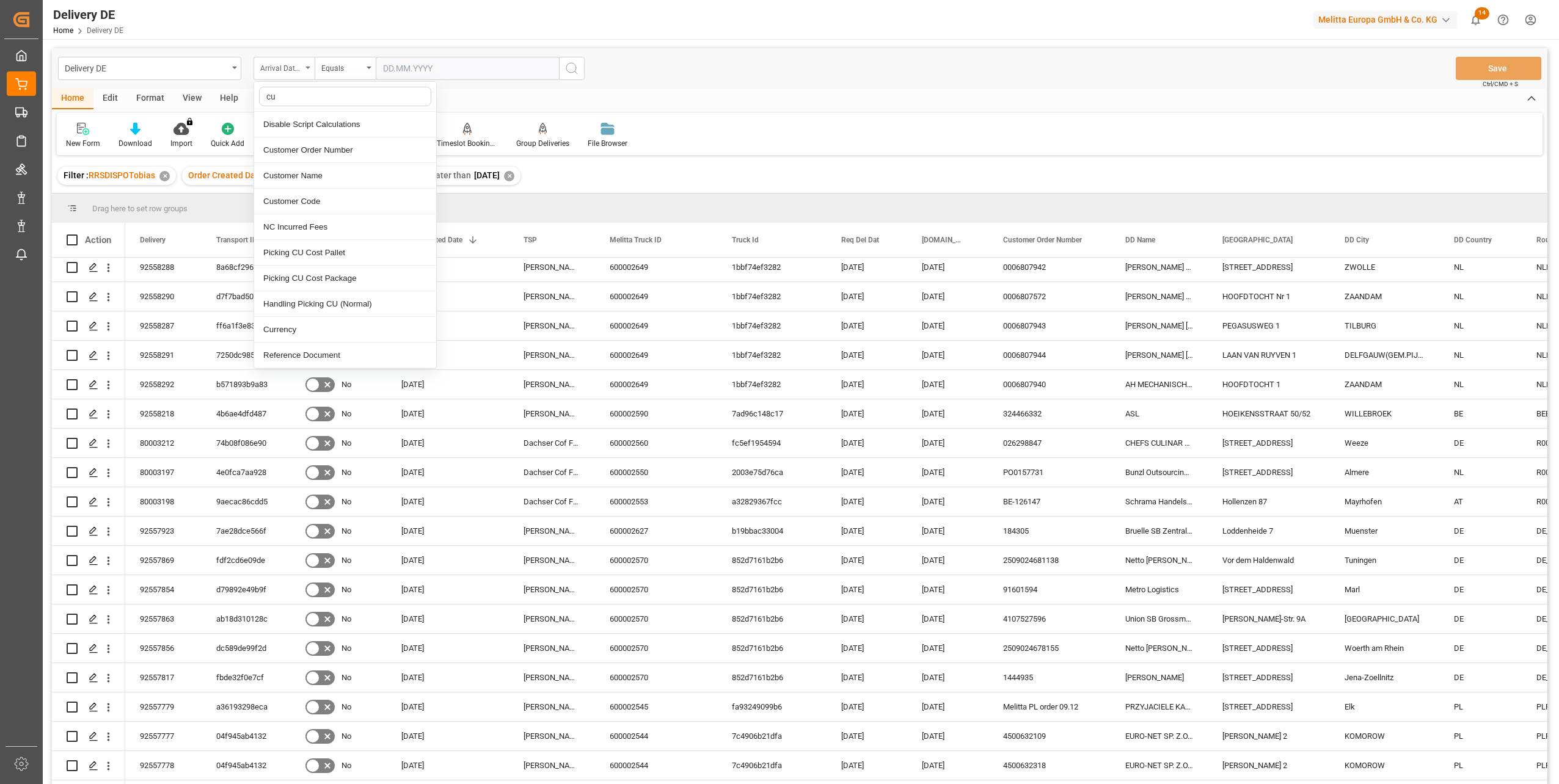
type input "cus"
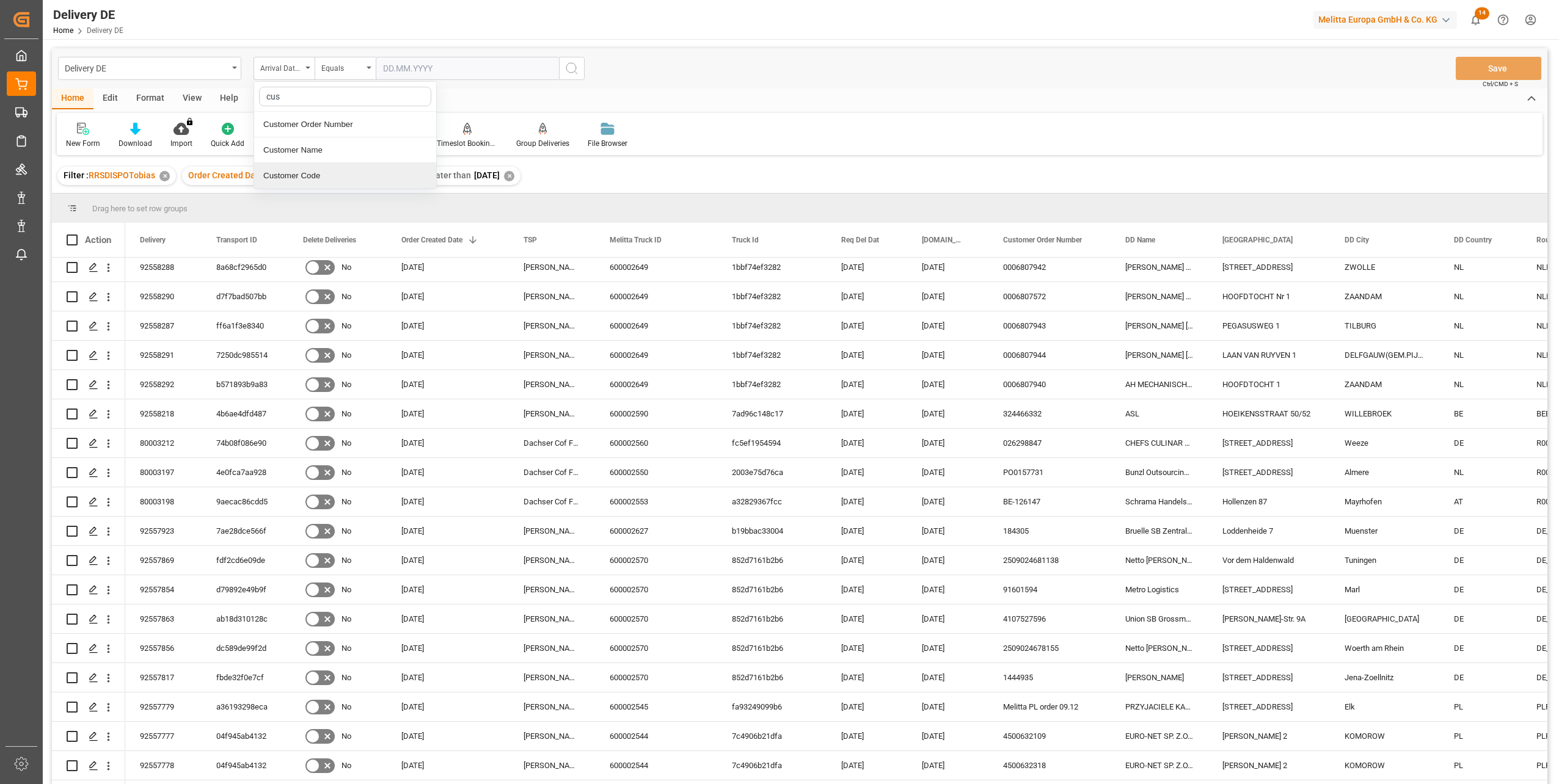
click at [313, 175] on div "Customer Code" at bounding box center [346, 176] width 182 height 25
click at [348, 66] on div "Equals" at bounding box center [342, 67] width 42 height 14
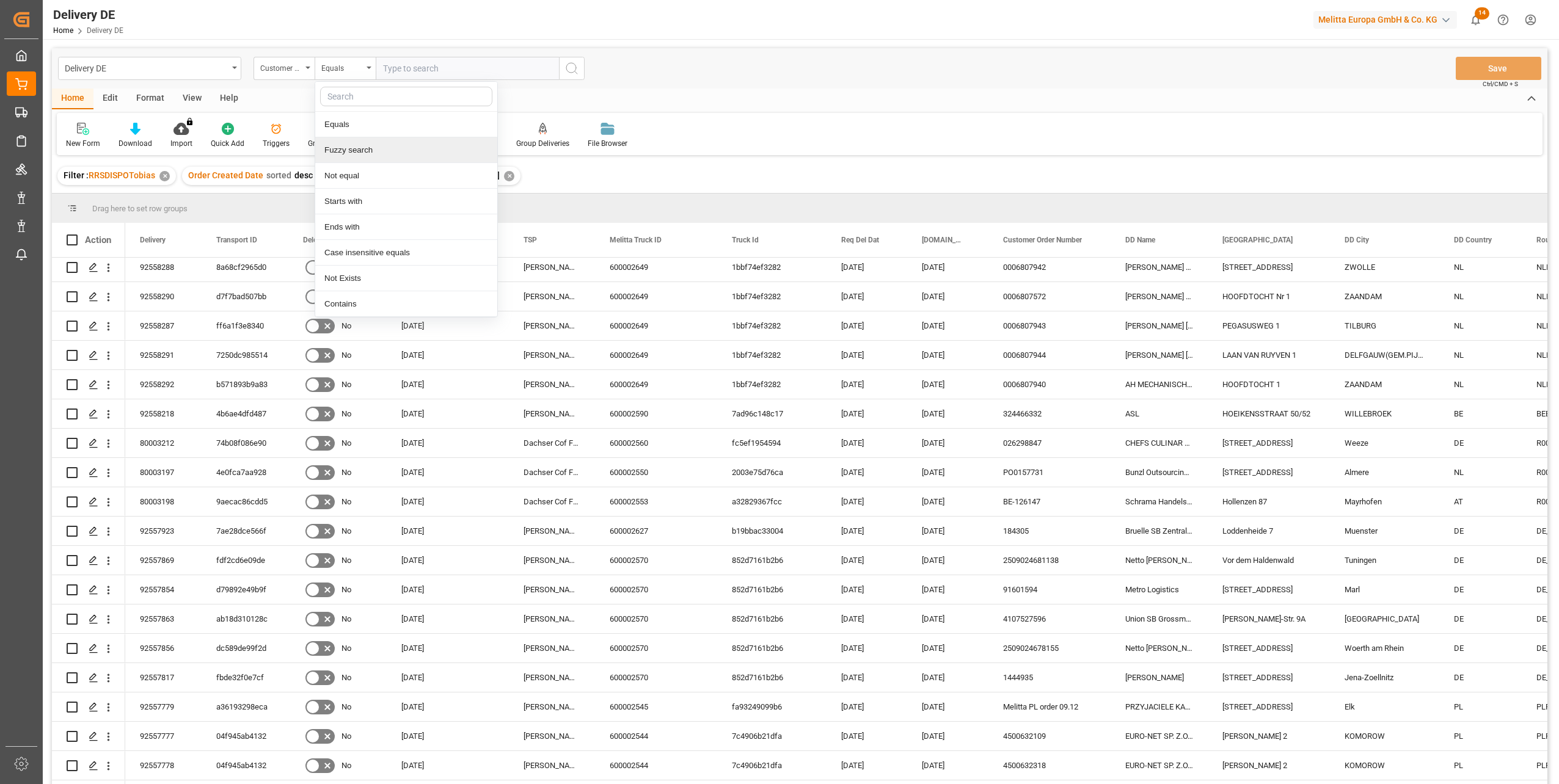
click at [351, 150] on div "Fuzzy search" at bounding box center [406, 150] width 182 height 25
click at [407, 65] on input "text" at bounding box center [467, 68] width 183 height 23
paste input "20444"
type input "20444"
click at [579, 71] on icon "search button" at bounding box center [572, 68] width 15 height 15
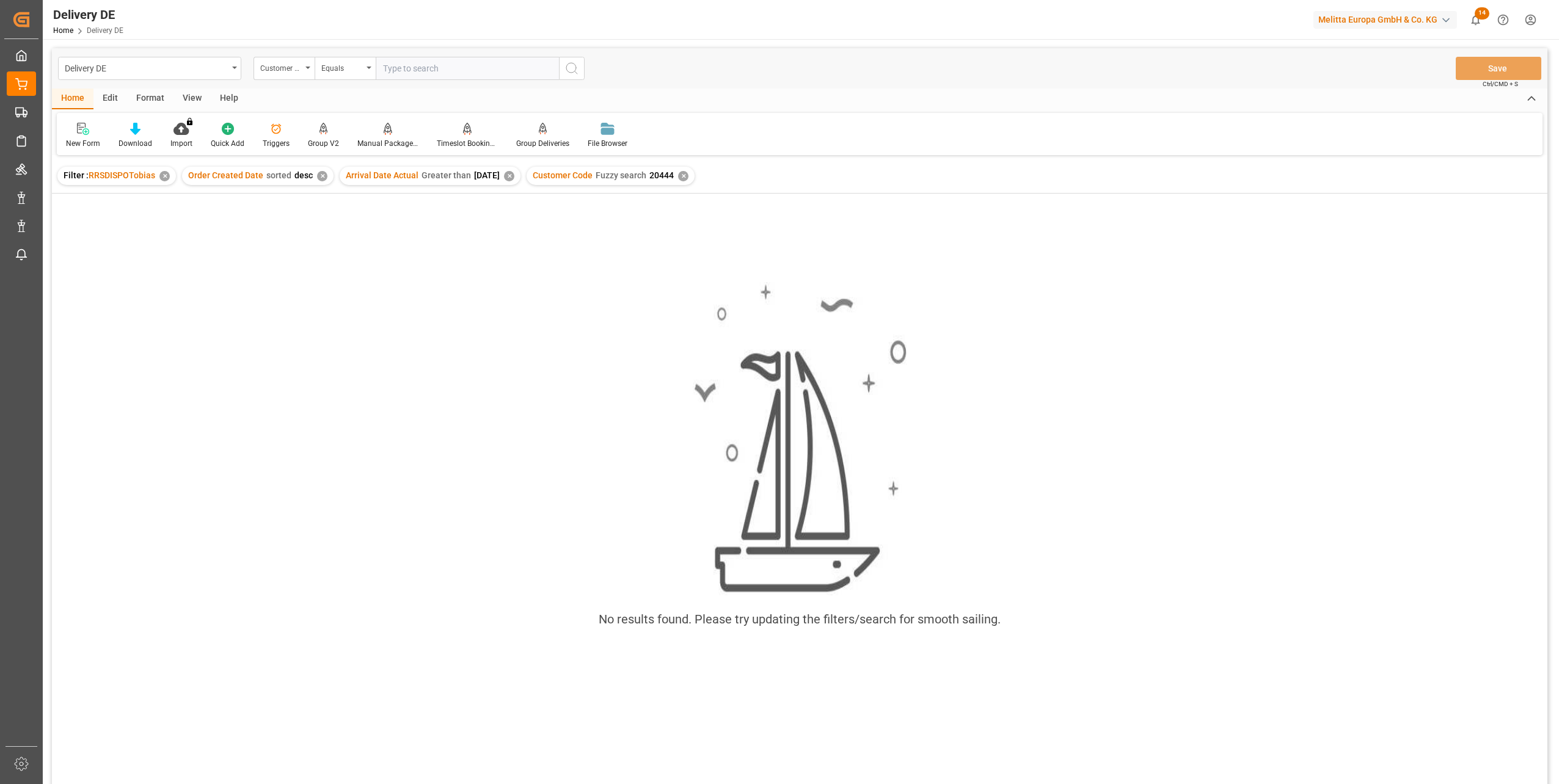
click at [514, 176] on div "✕" at bounding box center [509, 176] width 11 height 11
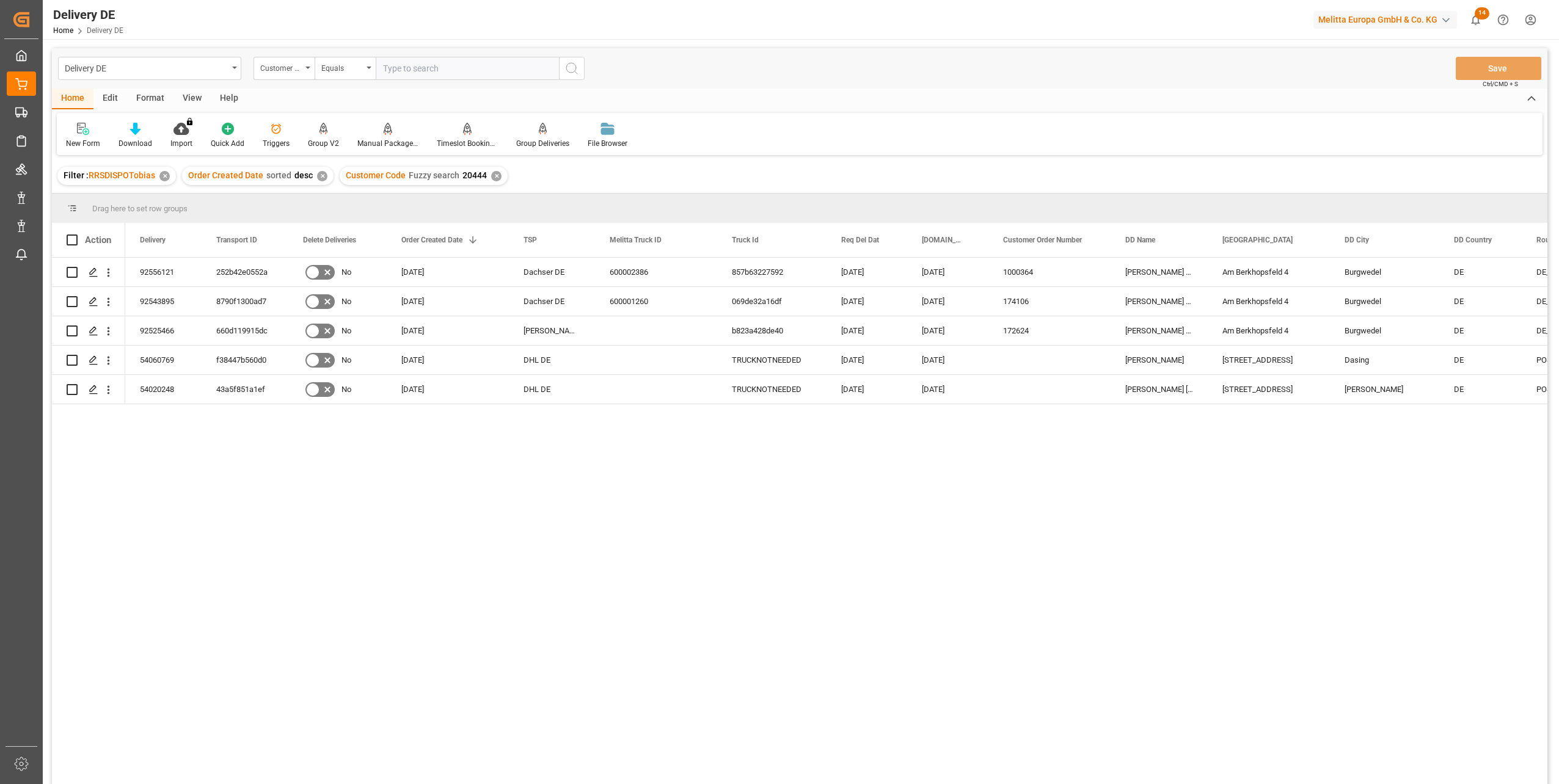
click at [868, 614] on div "92556121 252b42e0552a No 08.09.2025 Dachser DE 600002386 857b63227592 12.09.202…" at bounding box center [836, 525] width 1422 height 534
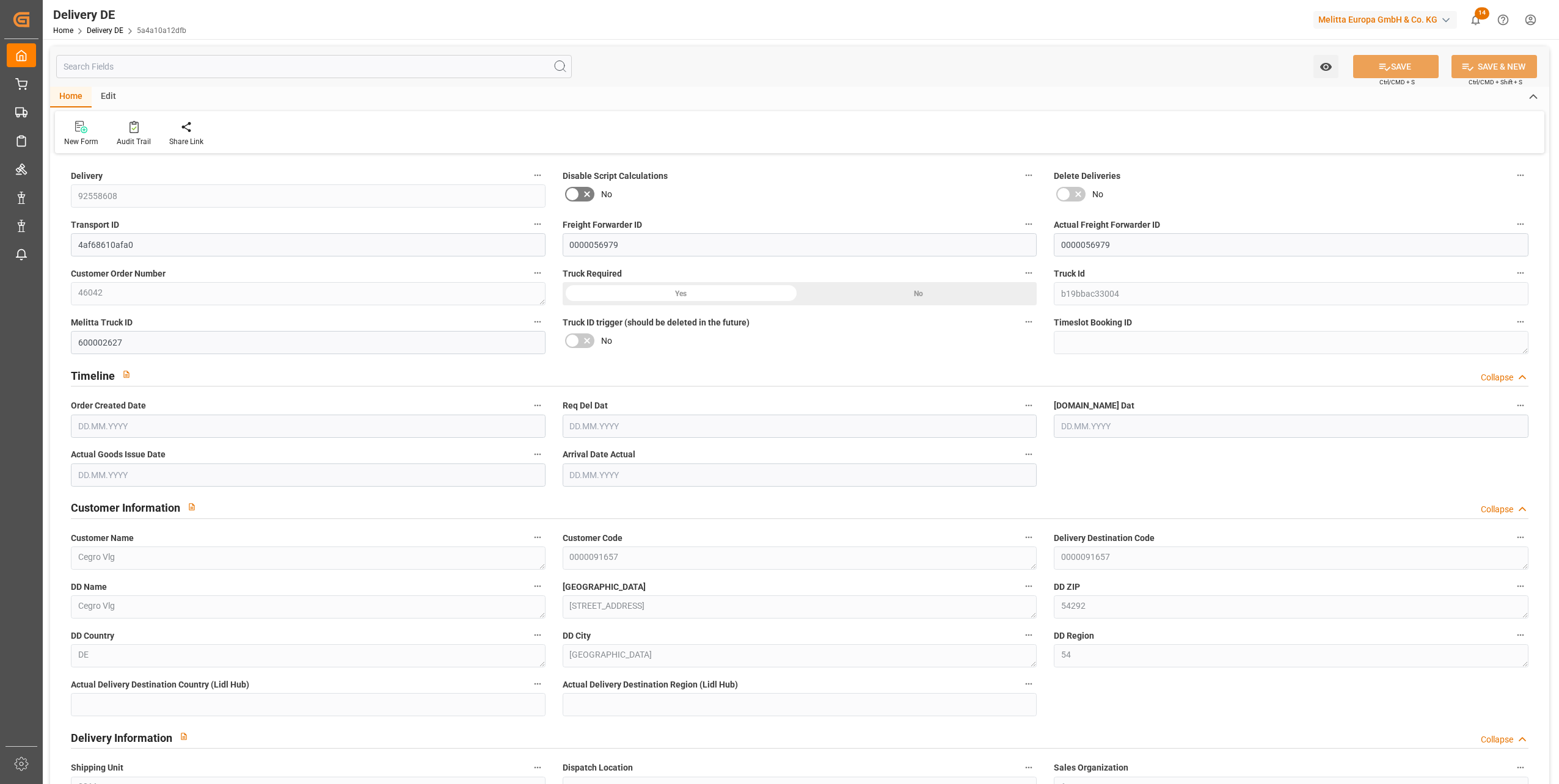
type input "1"
type input "174.722"
type input "225"
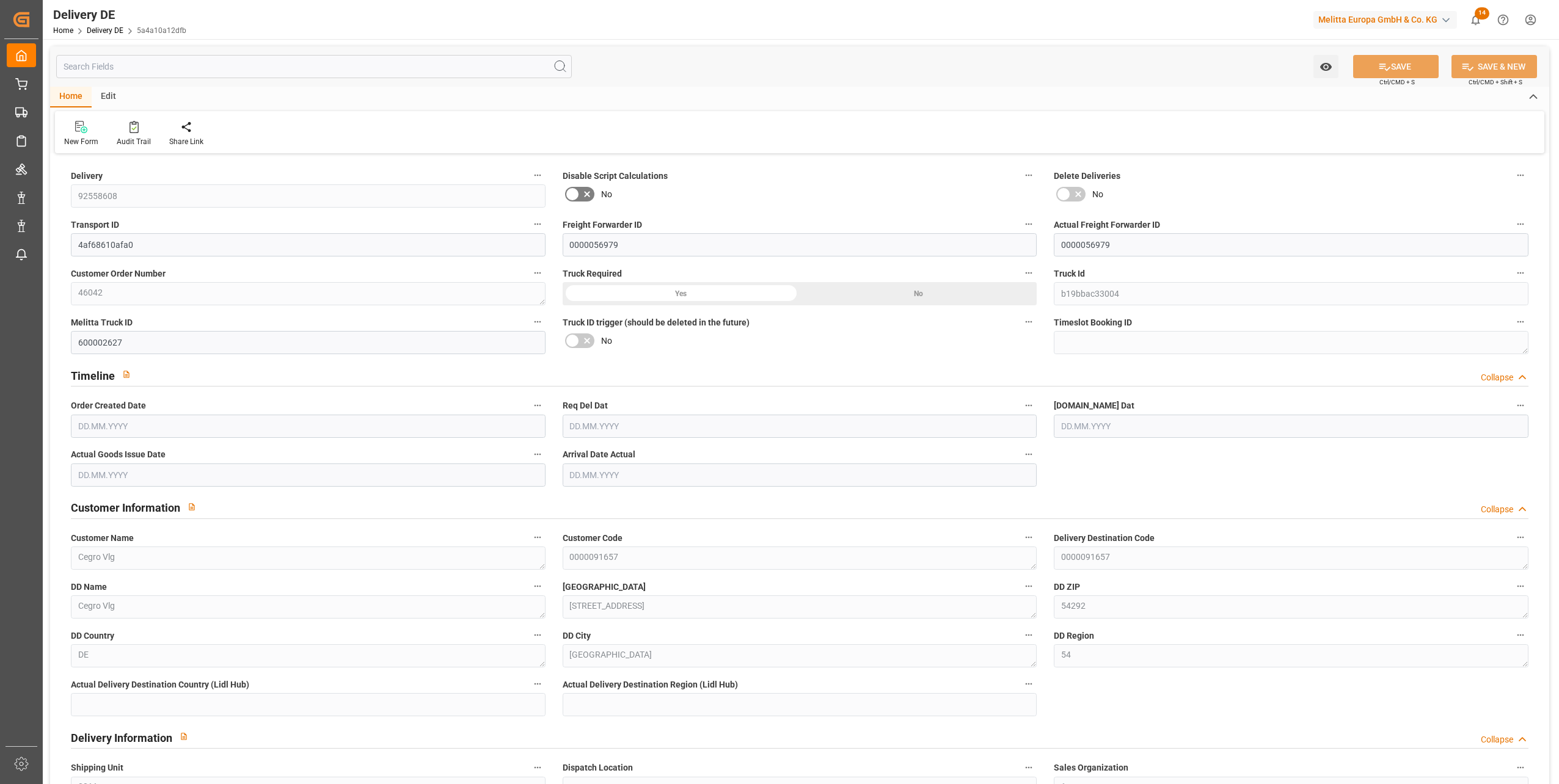
type input "898.882"
type input "[DATE]"
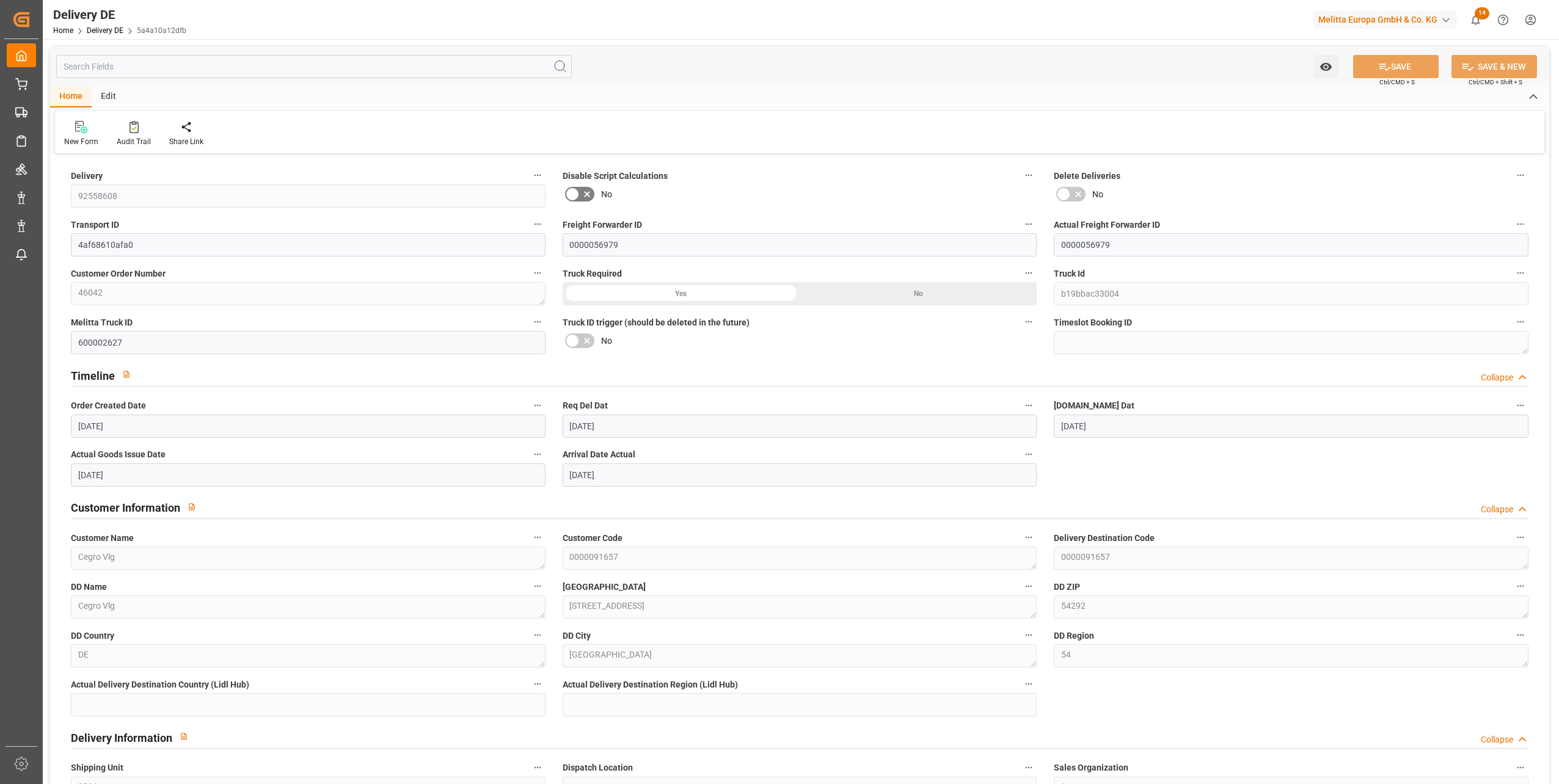
type input "[DATE]"
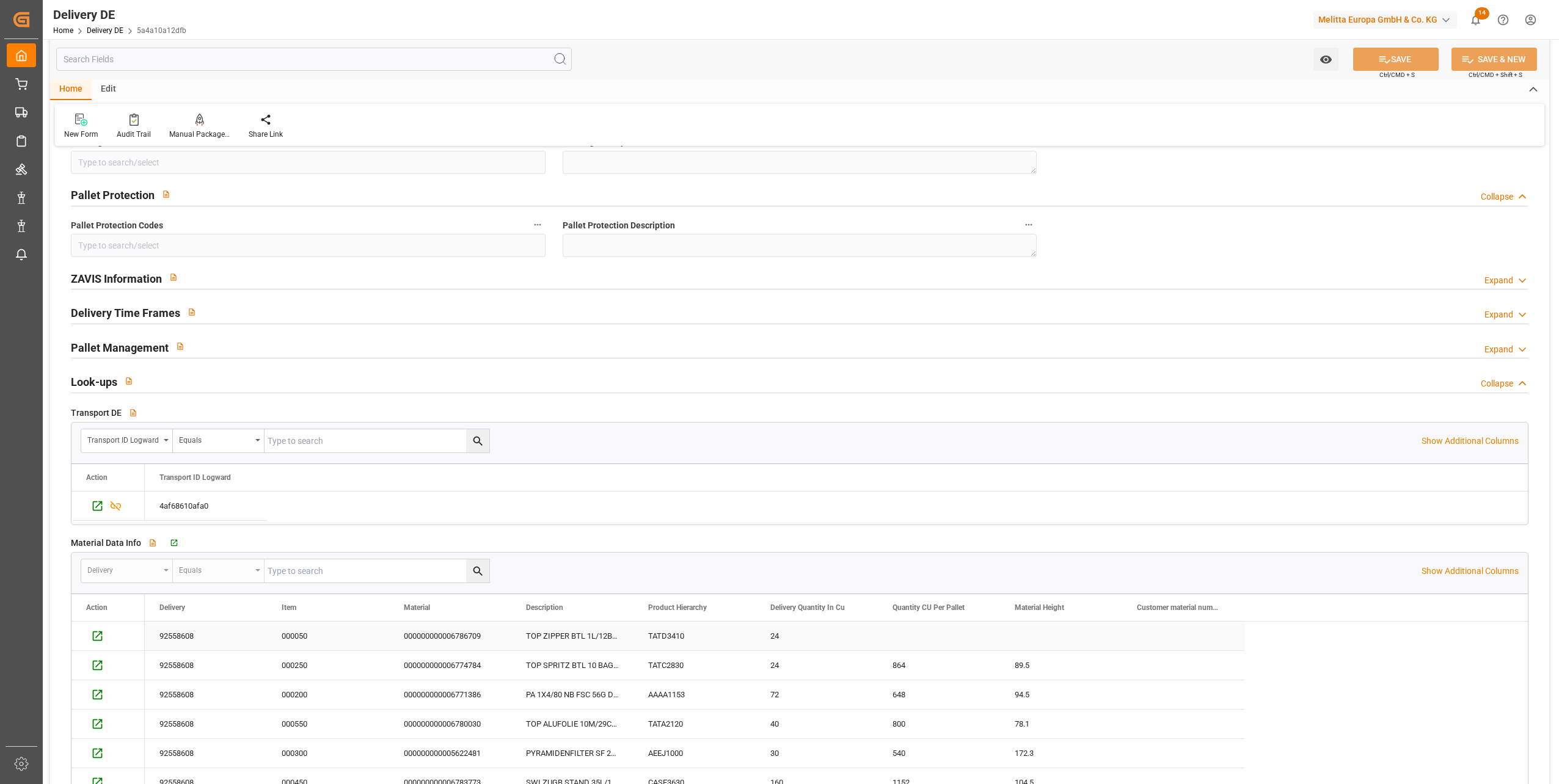
scroll to position [1709, 0]
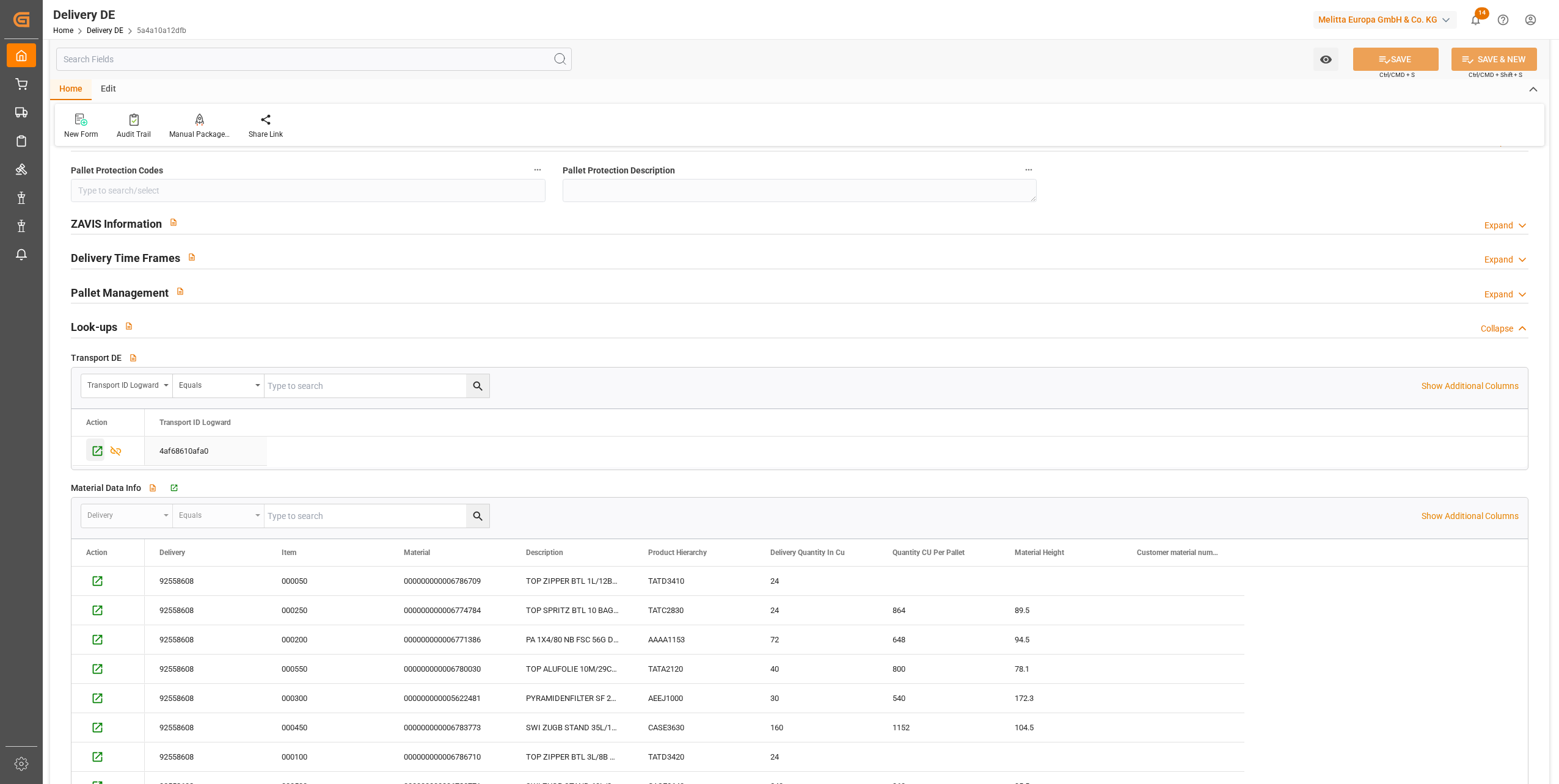
click at [96, 454] on icon "Press SPACE to select this row." at bounding box center [98, 451] width 13 height 13
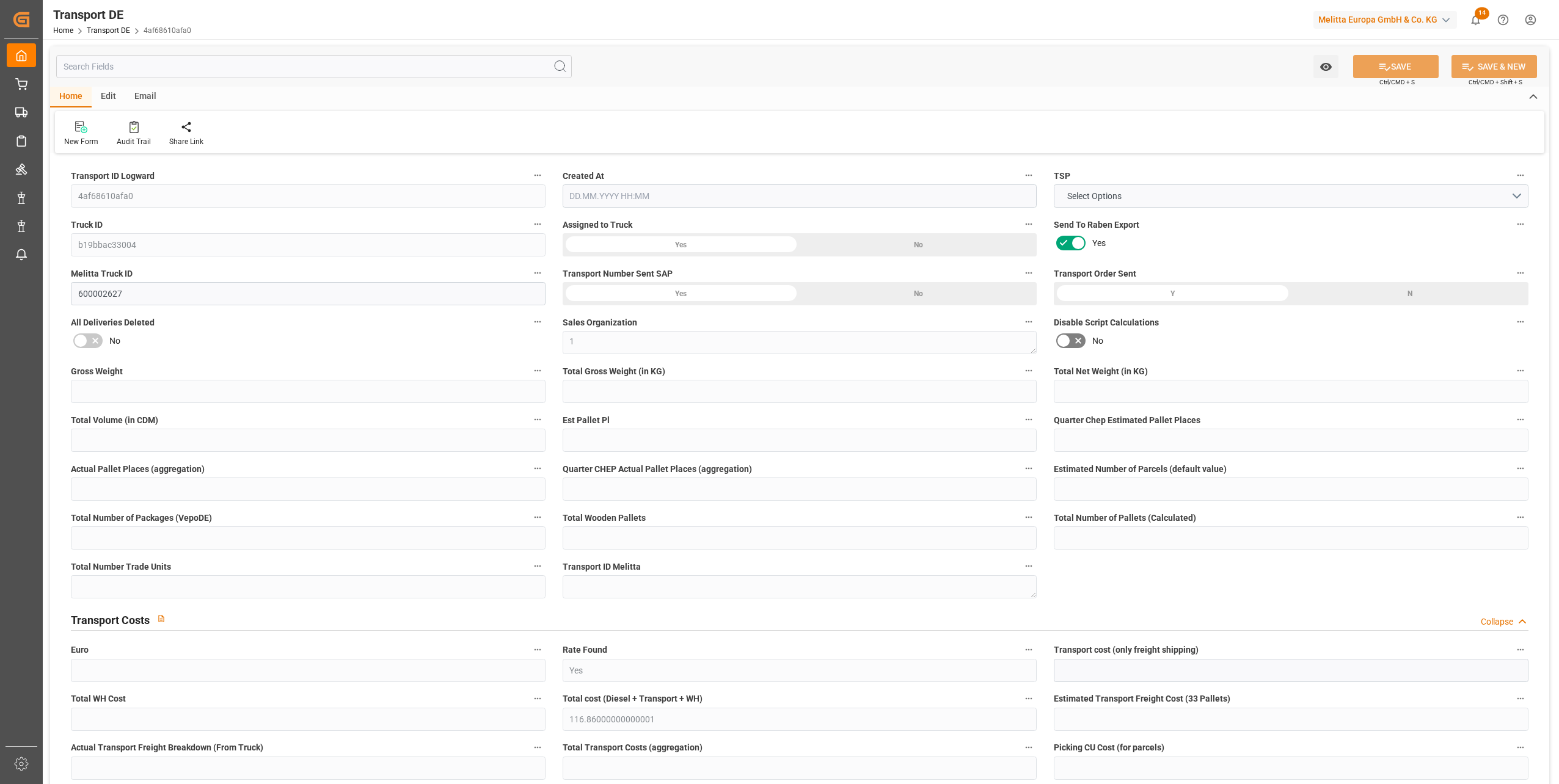
type input "225"
type input "200.192"
type input "174.722"
type input "898.882"
type input "1"
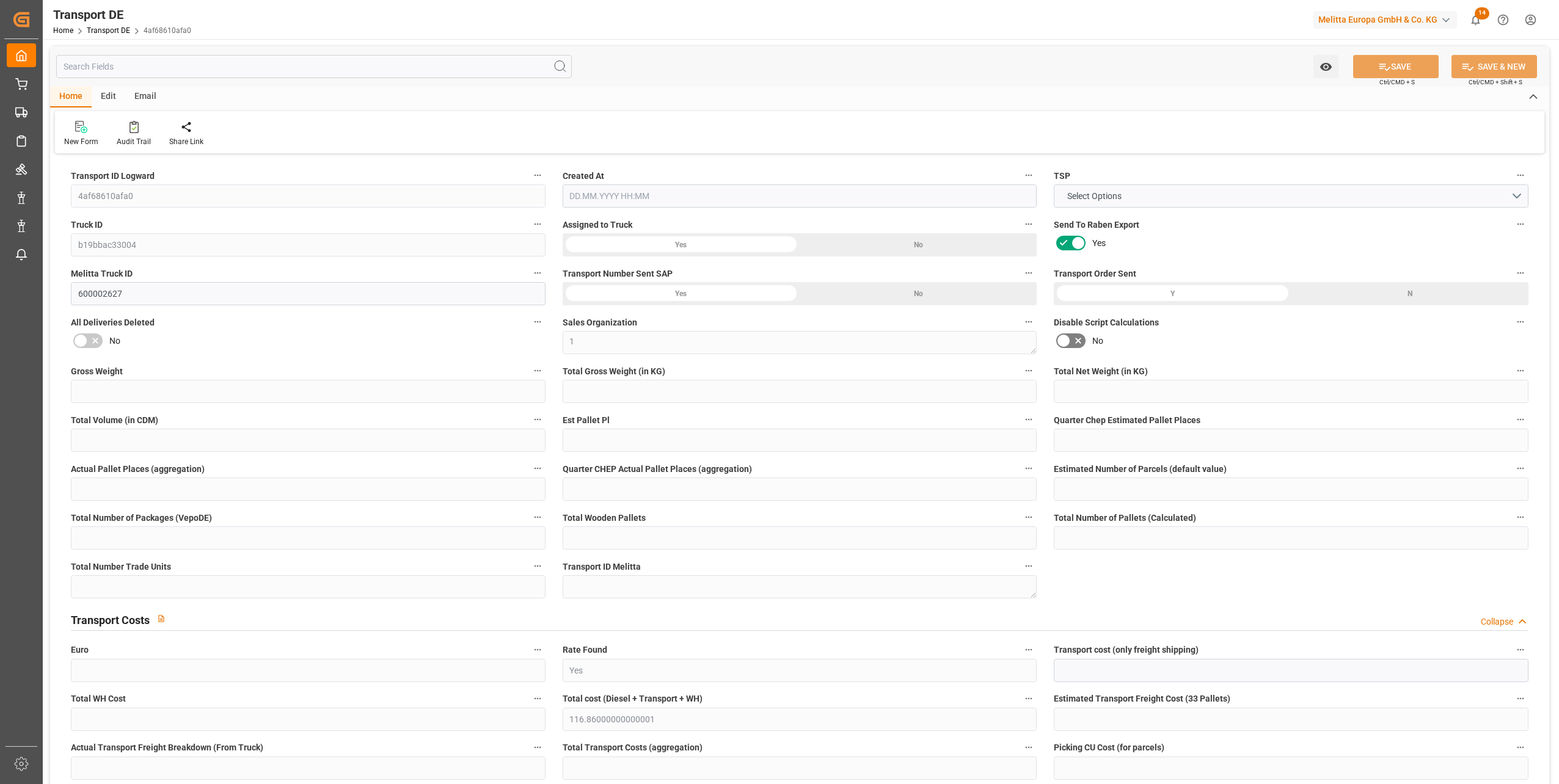
type input "0"
type input "1"
type input "0"
type input "1"
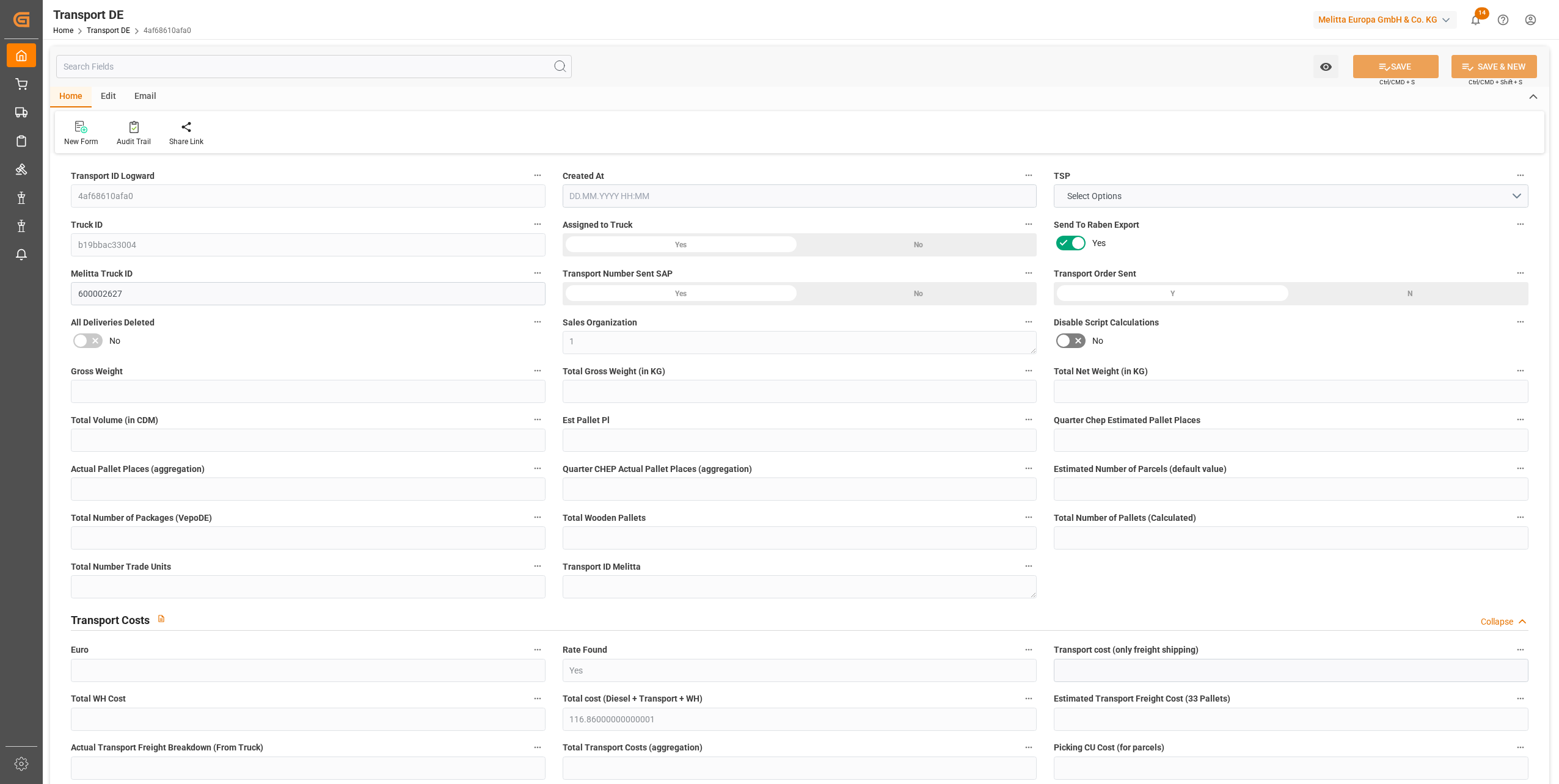
type input "1"
type input "0"
type input "100"
type input "0"
type input "55.71"
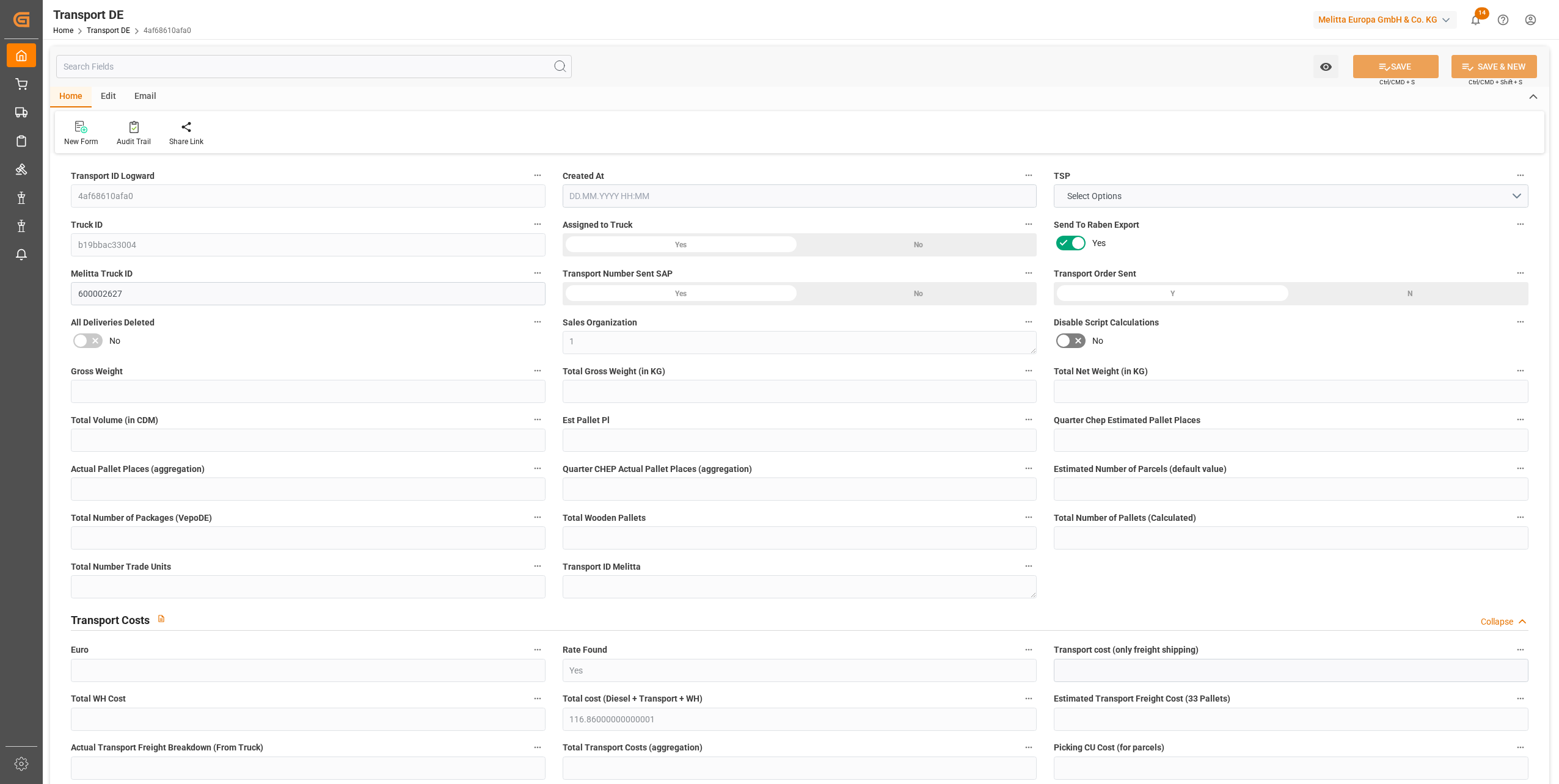
type input "61.15"
type input "55.71"
type input "54"
type input "0"
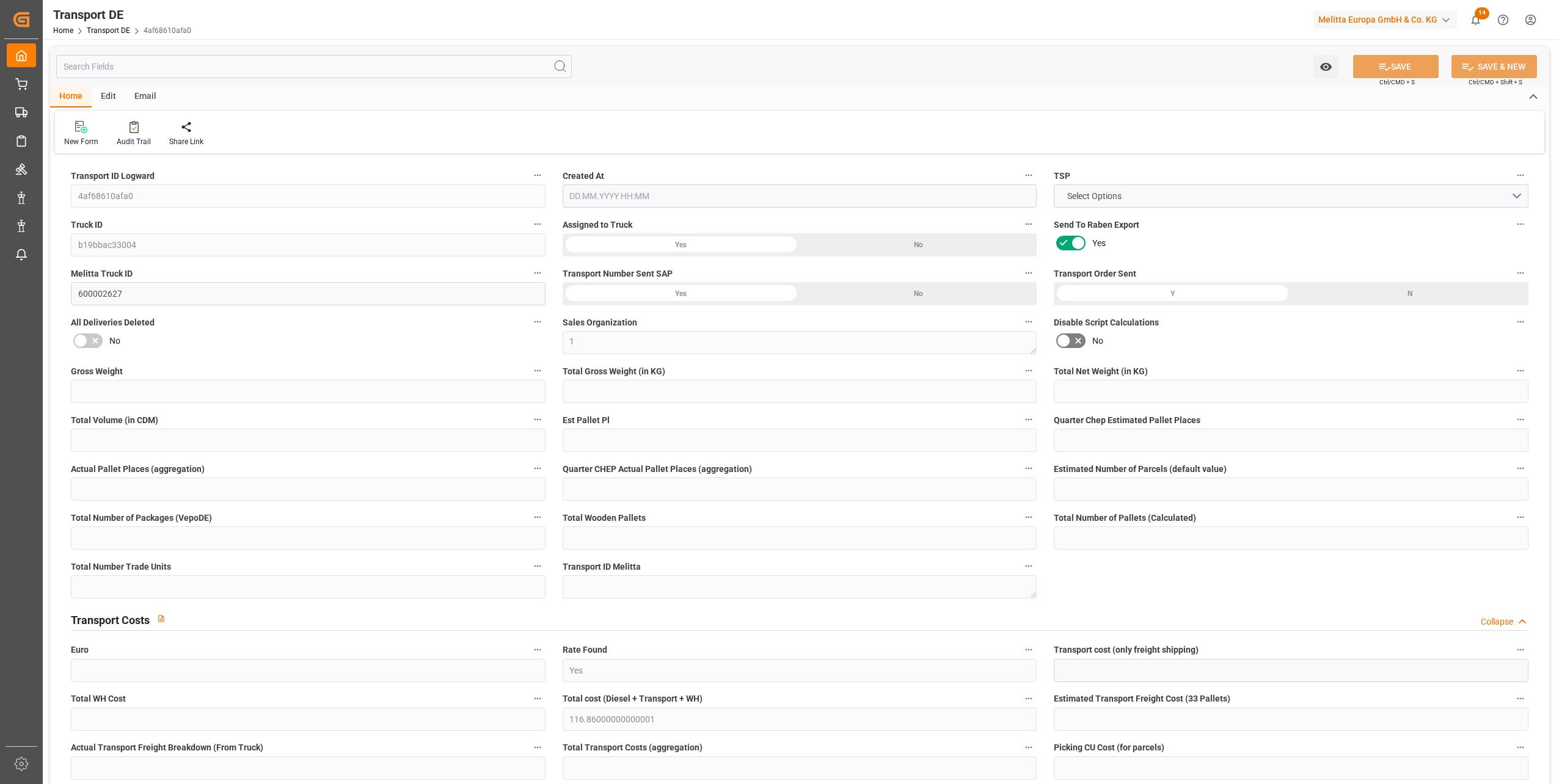
type input "1"
type input "0"
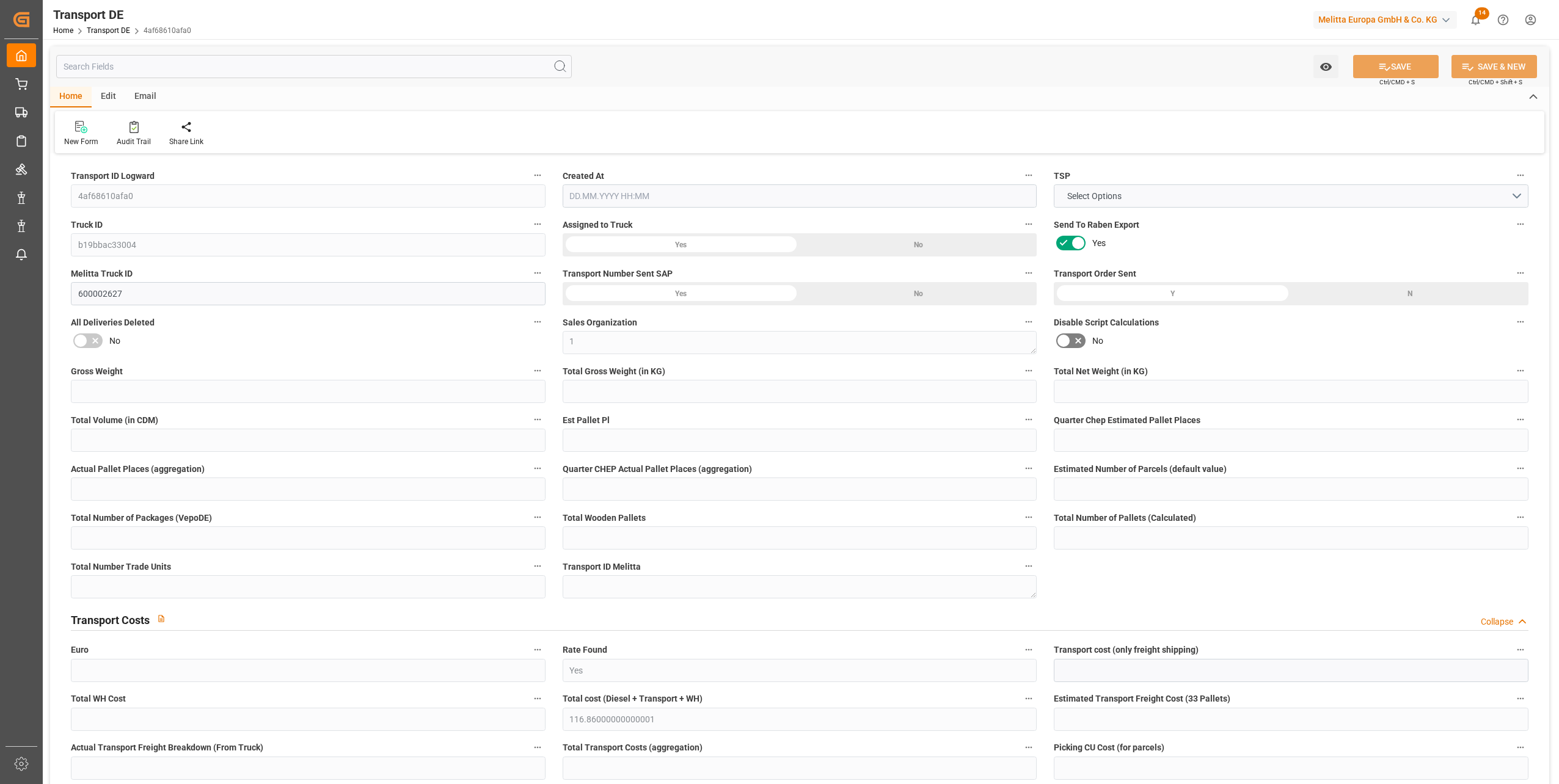
type input "0"
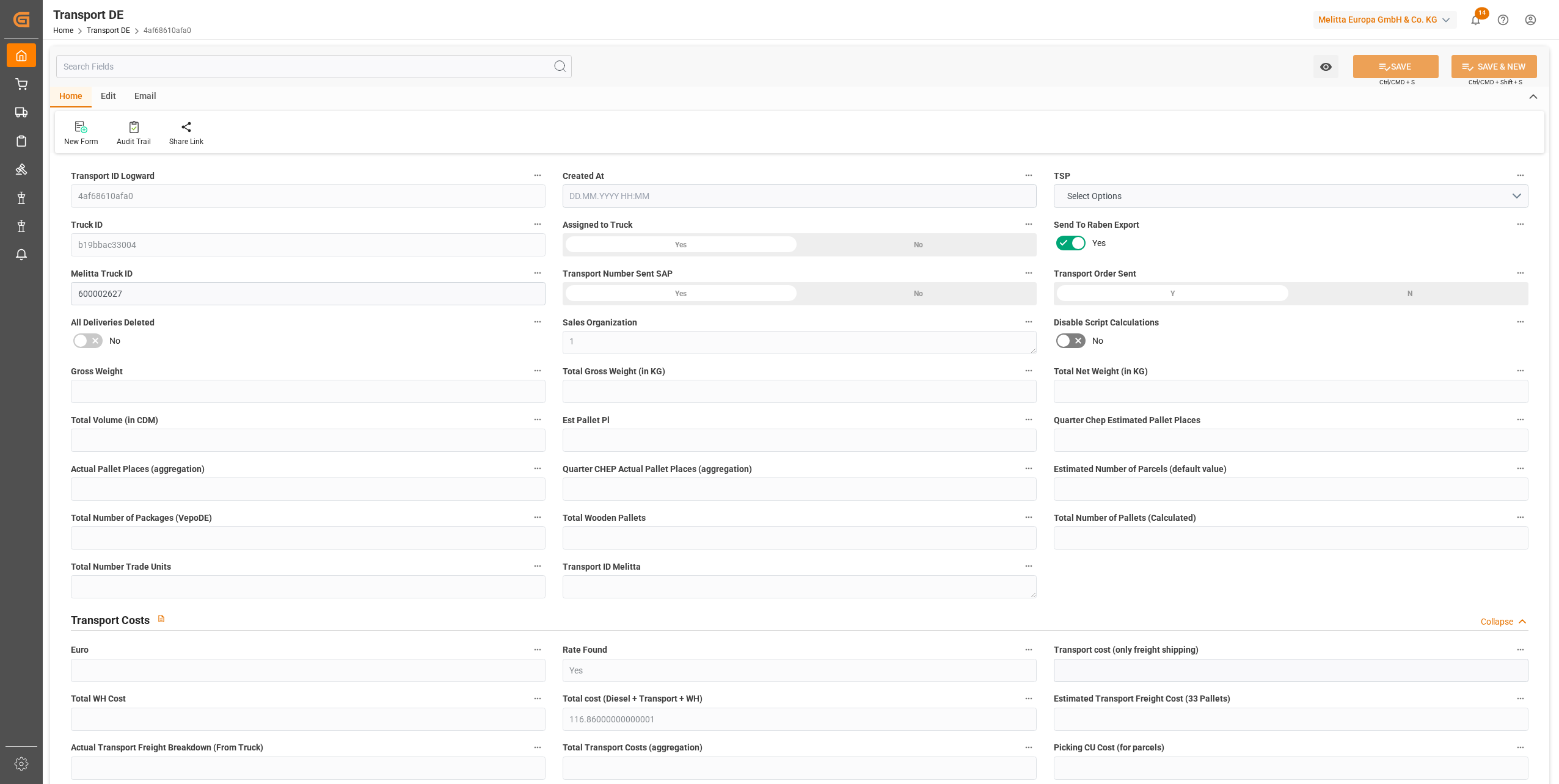
type input "0"
type input "200.192"
type input "4710.8598"
type input "21"
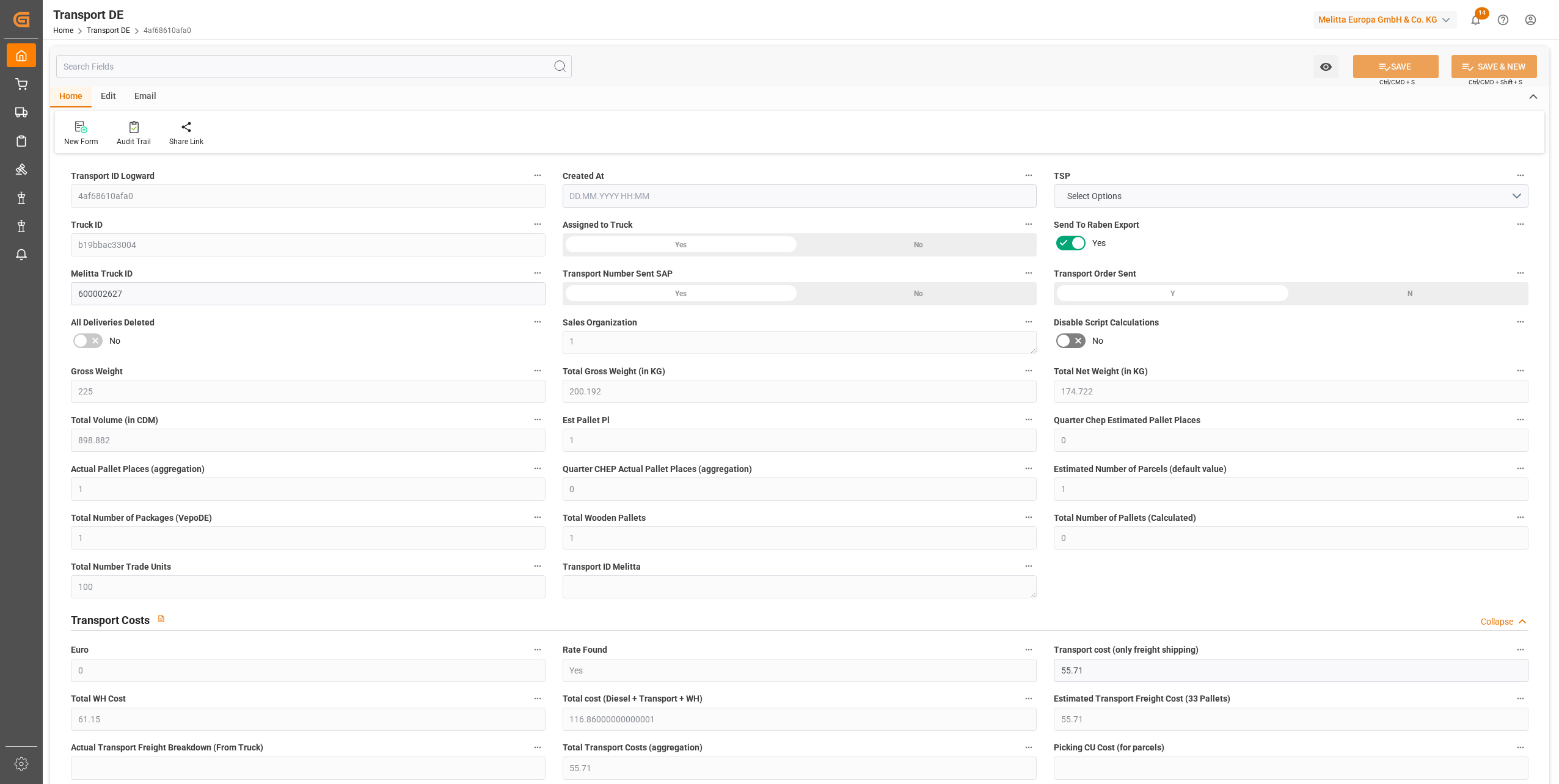
type input "35"
type input "0"
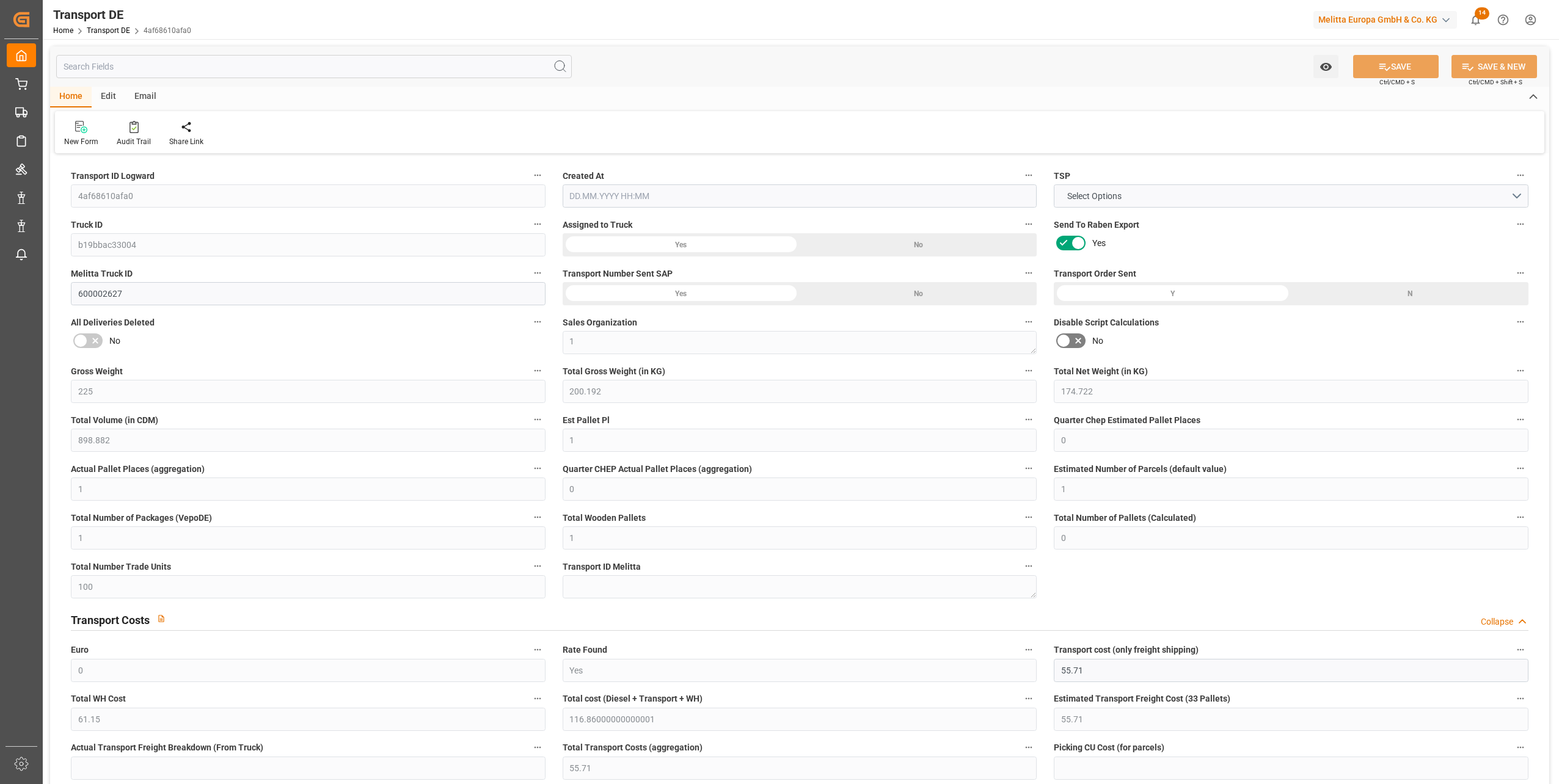
type input "0"
type input "1"
type input "0"
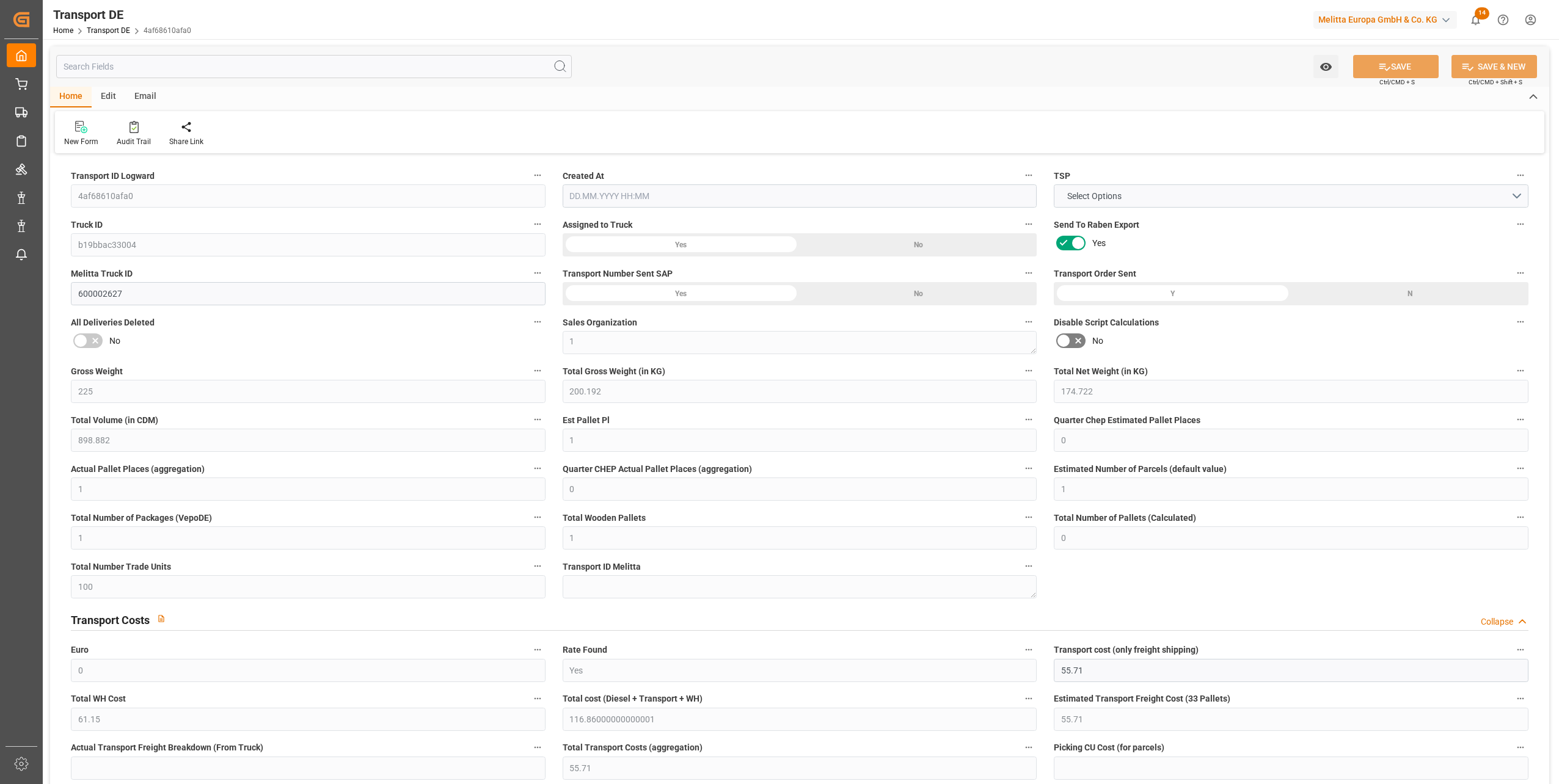
type input "100"
type input "116.86"
type input "55.71"
type input "15.09.2025 21:01"
type input "17.09.2025"
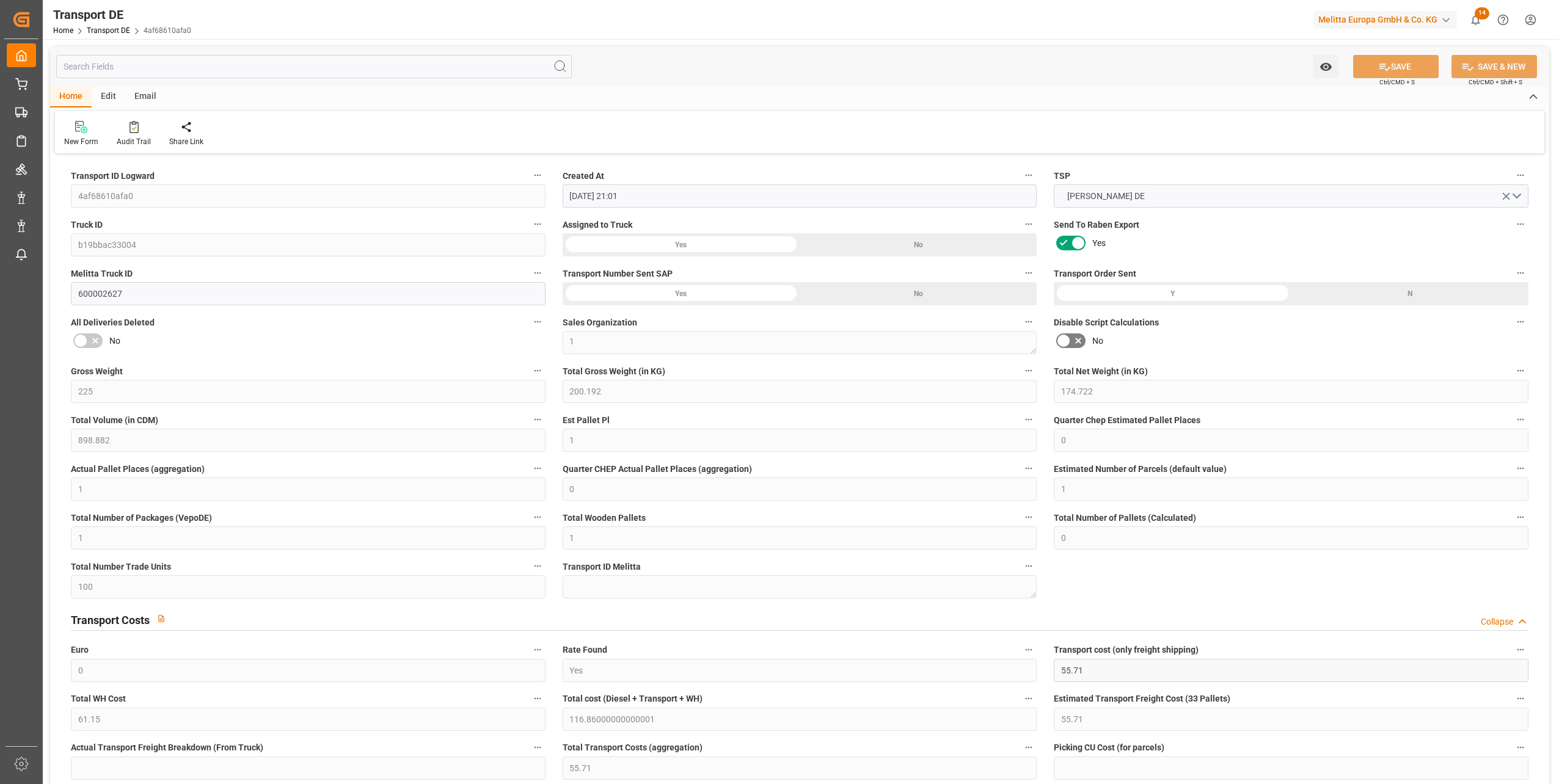
type input "17.09.2025"
type input "18.09.2025"
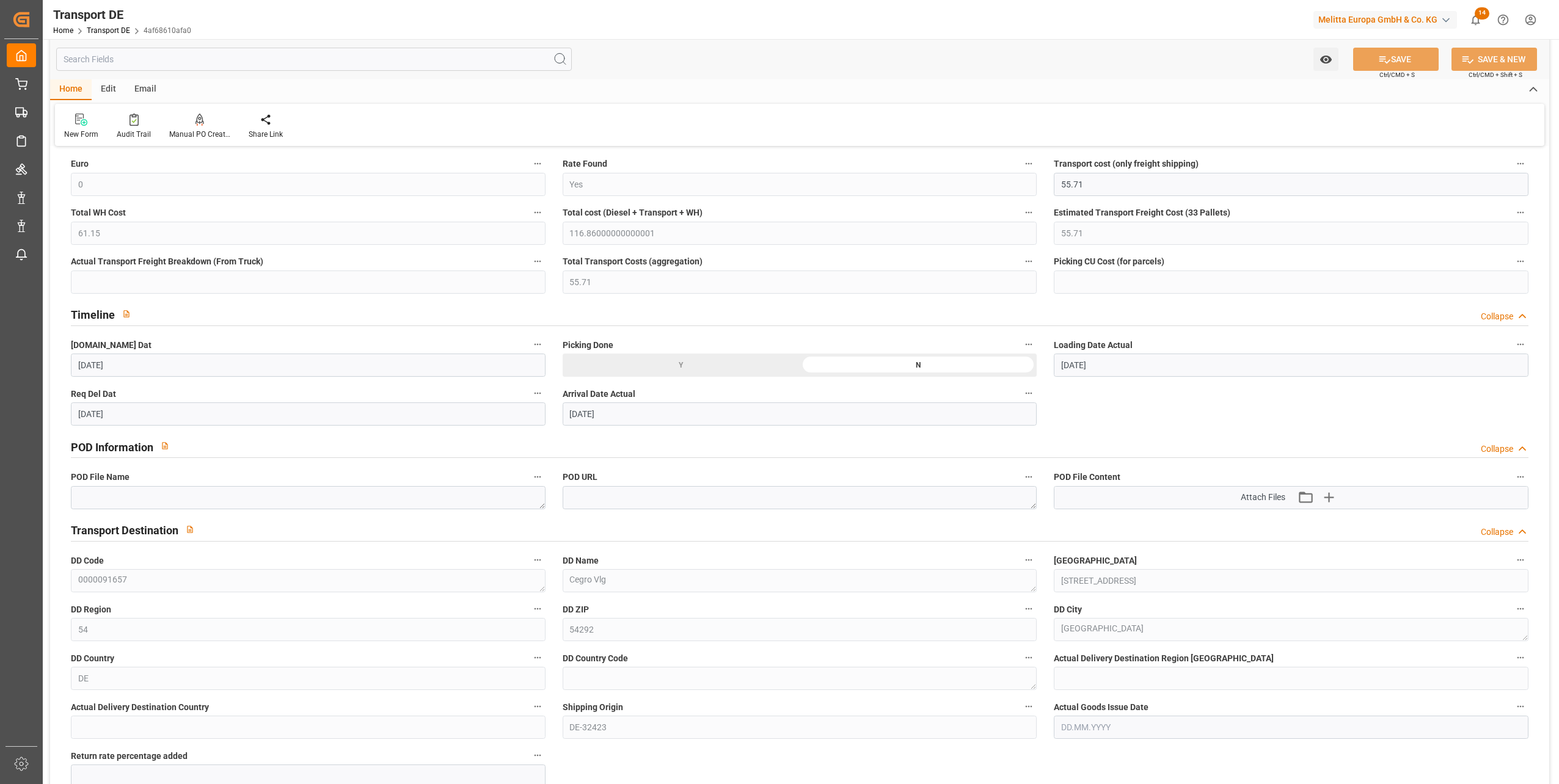
scroll to position [489, 0]
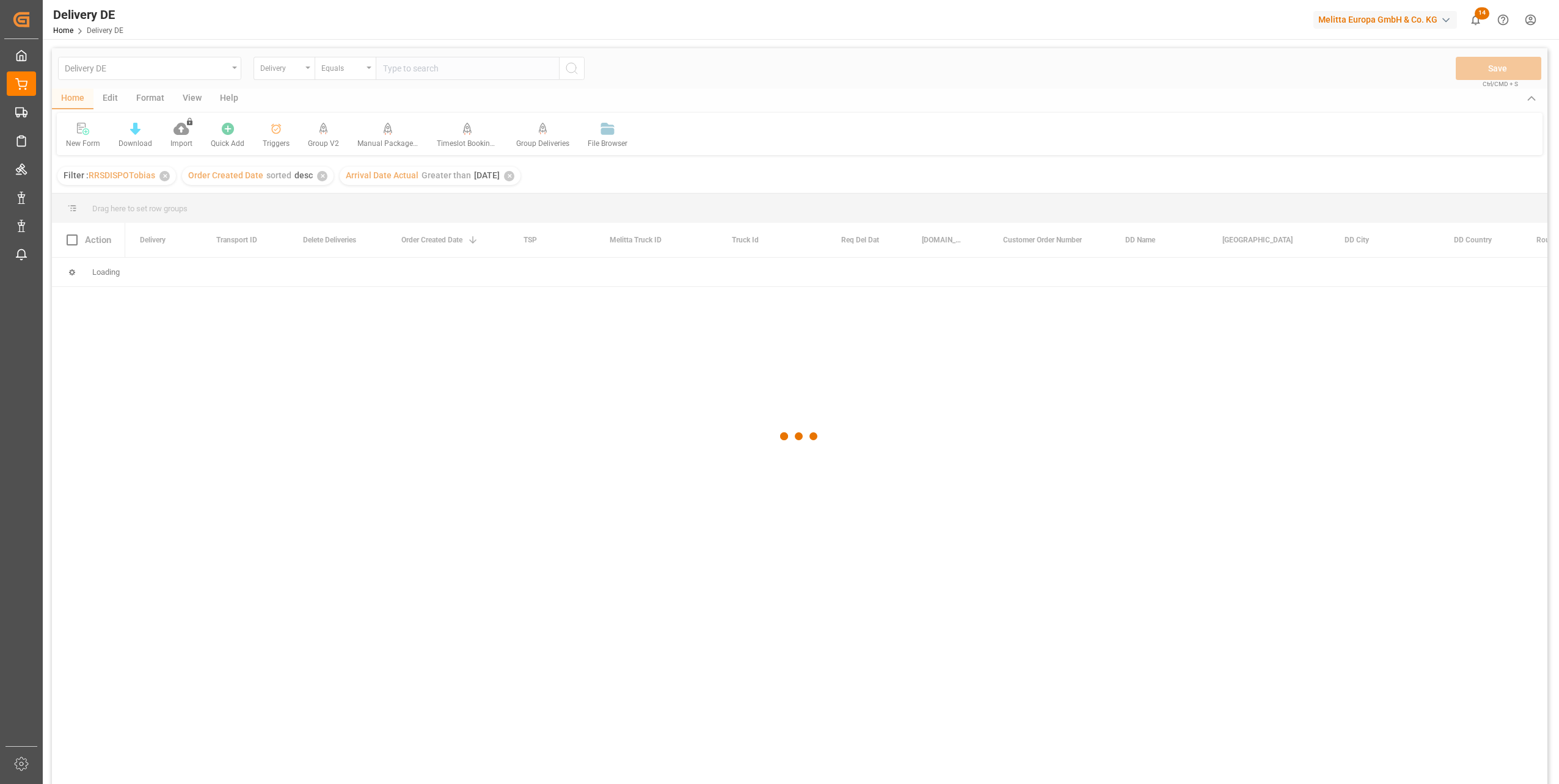
click at [217, 417] on div at bounding box center [799, 436] width 1495 height 777
click at [514, 174] on div "✕" at bounding box center [509, 176] width 11 height 11
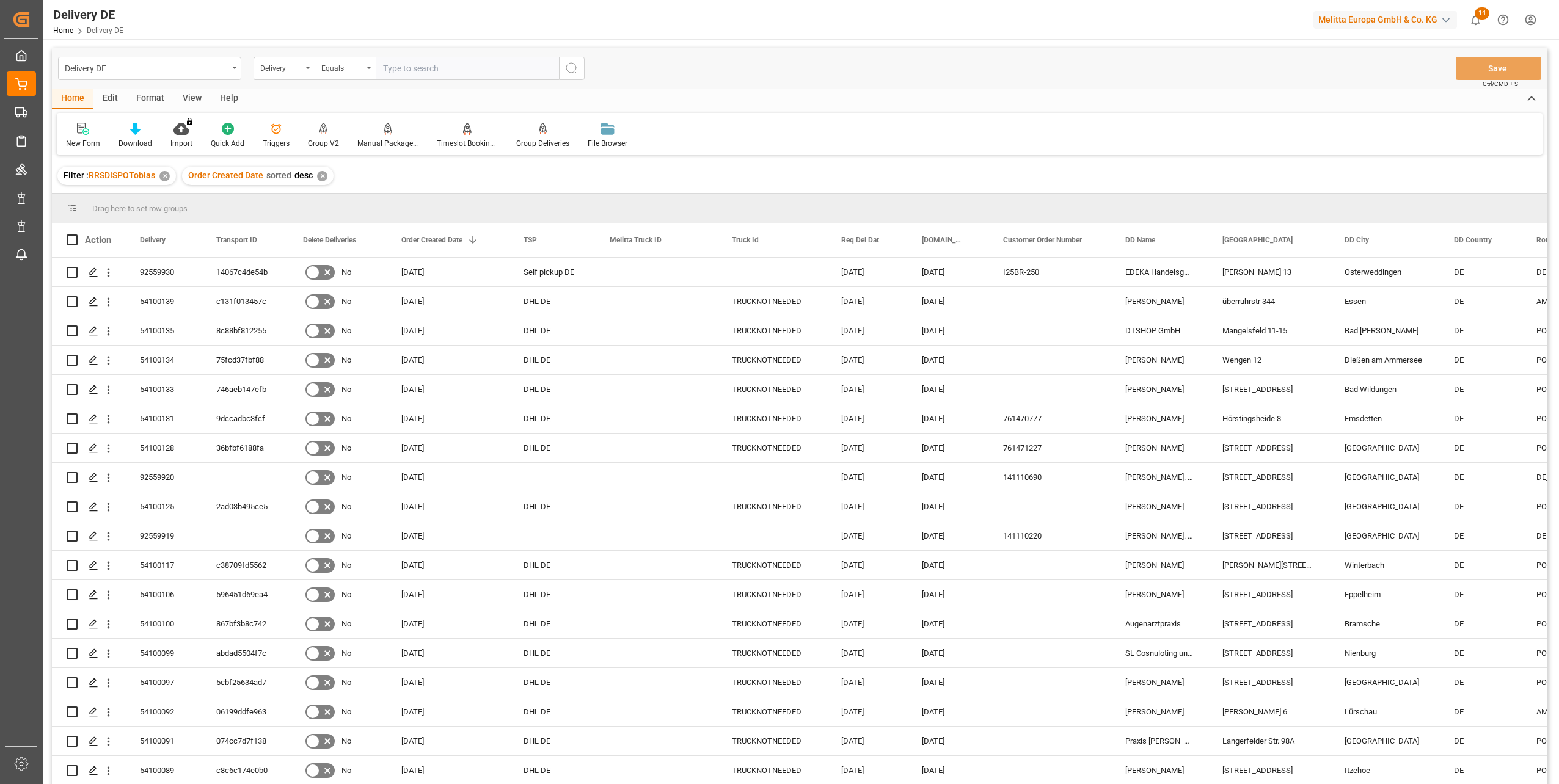
click at [461, 73] on input "text" at bounding box center [467, 68] width 183 height 23
paste input "92559934"
type input "92559934"
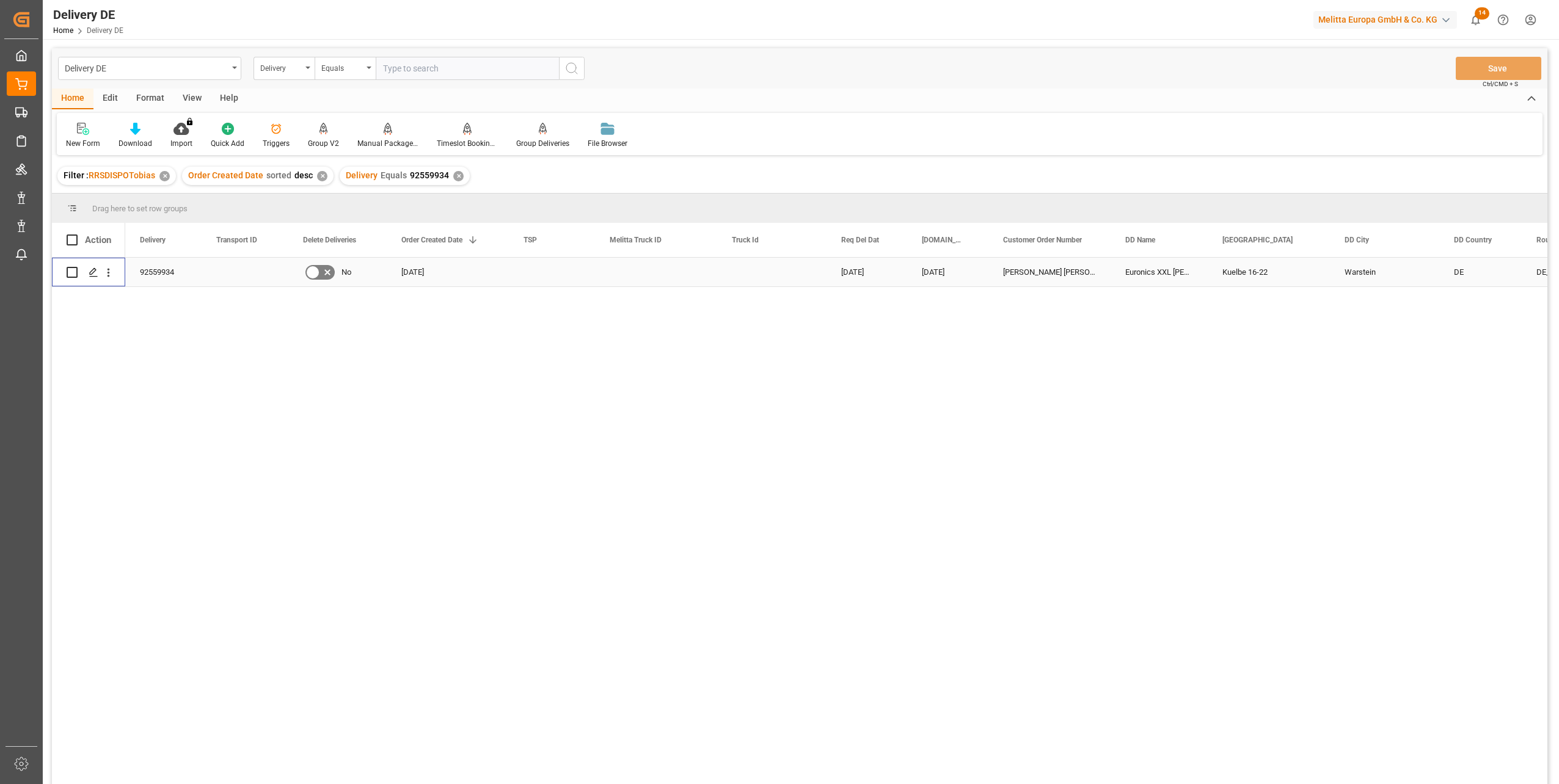
click at [73, 273] on input "Press Space to toggle row selection (unchecked)" at bounding box center [72, 273] width 11 height 11
checkbox input "true"
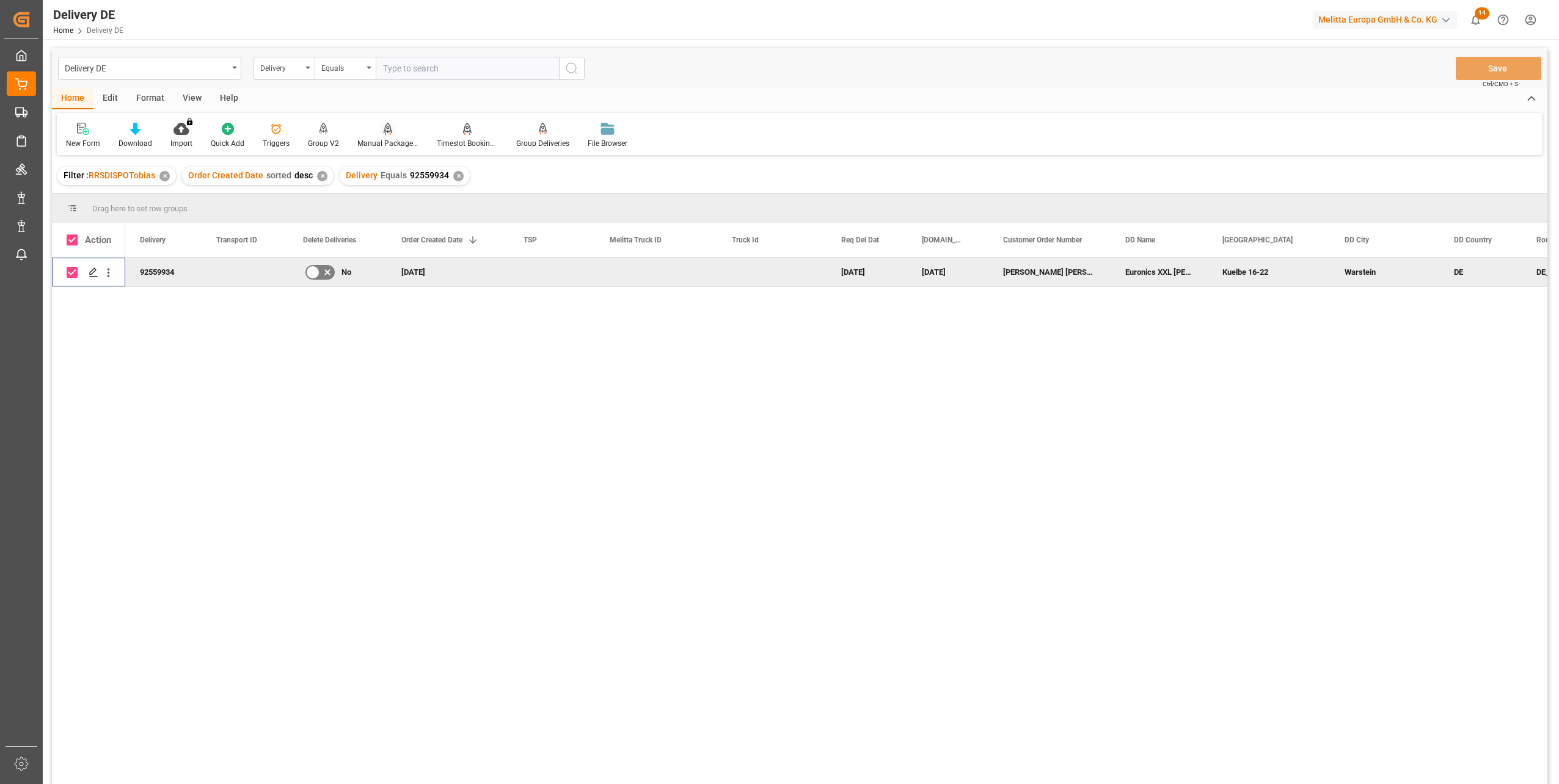
click at [384, 132] on icon at bounding box center [388, 129] width 8 height 12
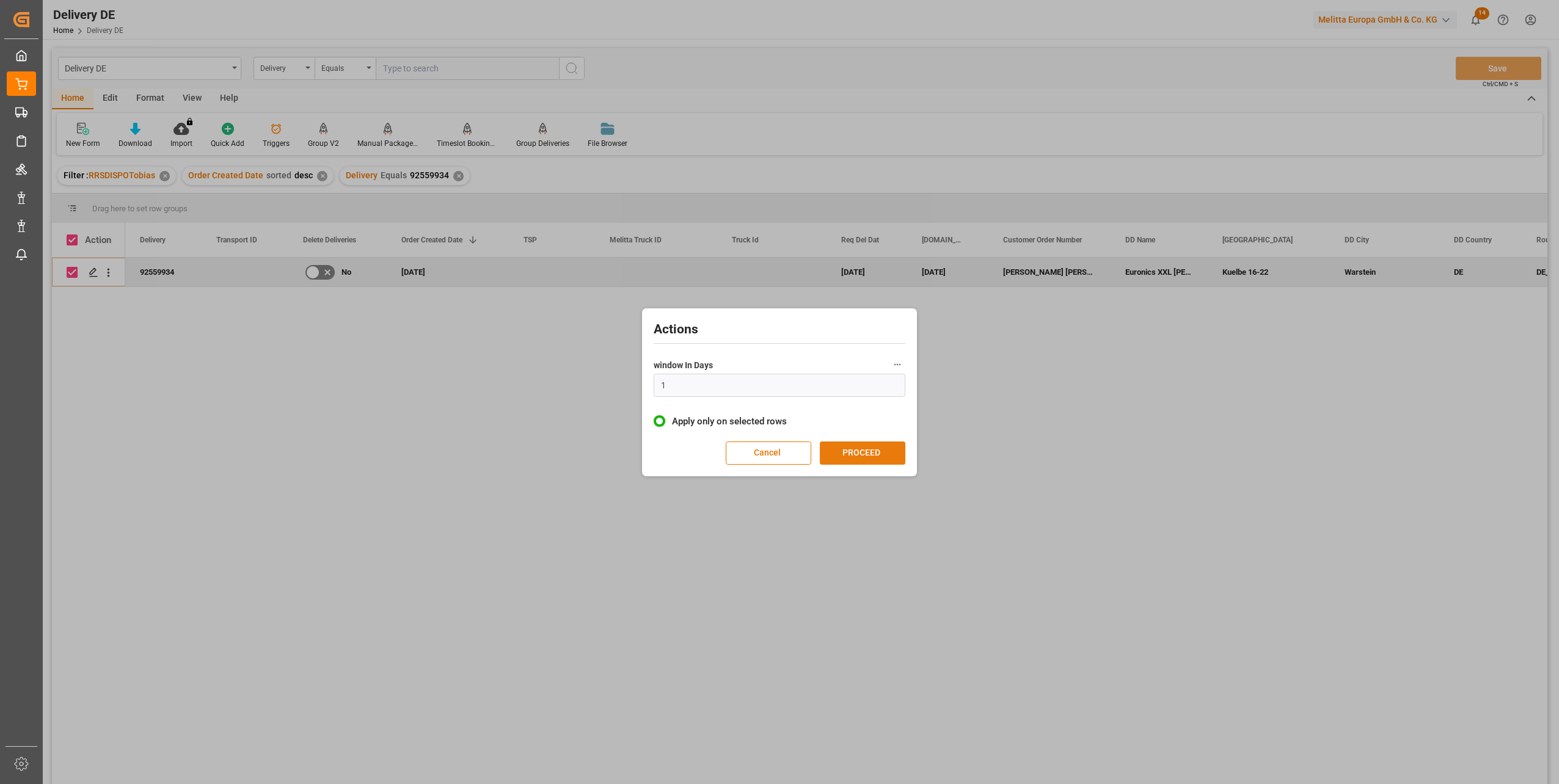
click at [849, 457] on button "PROCEED" at bounding box center [862, 453] width 86 height 23
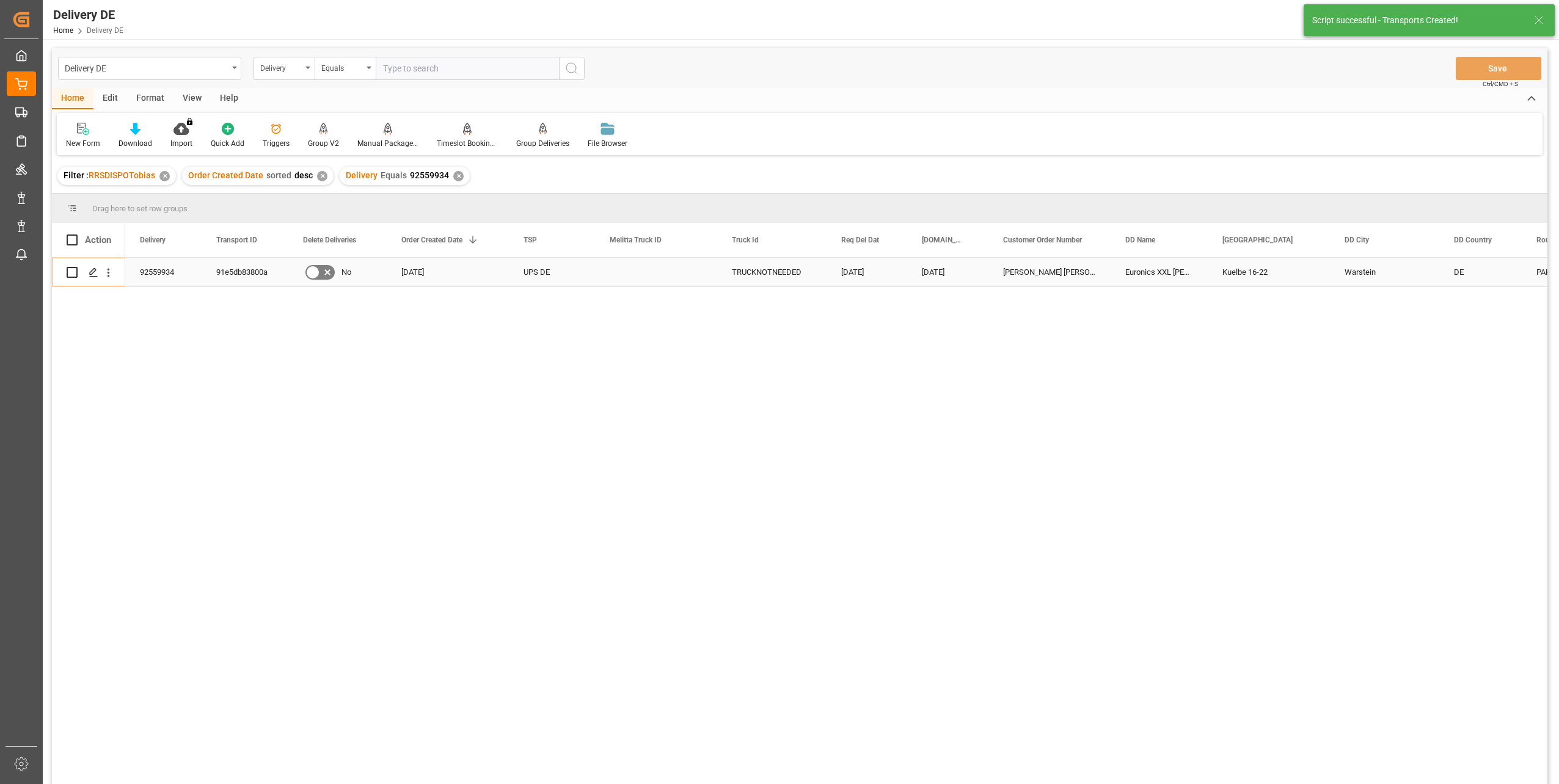
click at [160, 266] on div "92559934" at bounding box center [163, 272] width 76 height 29
click at [1458, 749] on div "92559934 91e5db83800a No [DATE] UPS DE TRUCKNOTNEEDED [DATE] [DATE] [PERSON_NAM…" at bounding box center [836, 525] width 1422 height 534
